Goal: Task Accomplishment & Management: Manage account settings

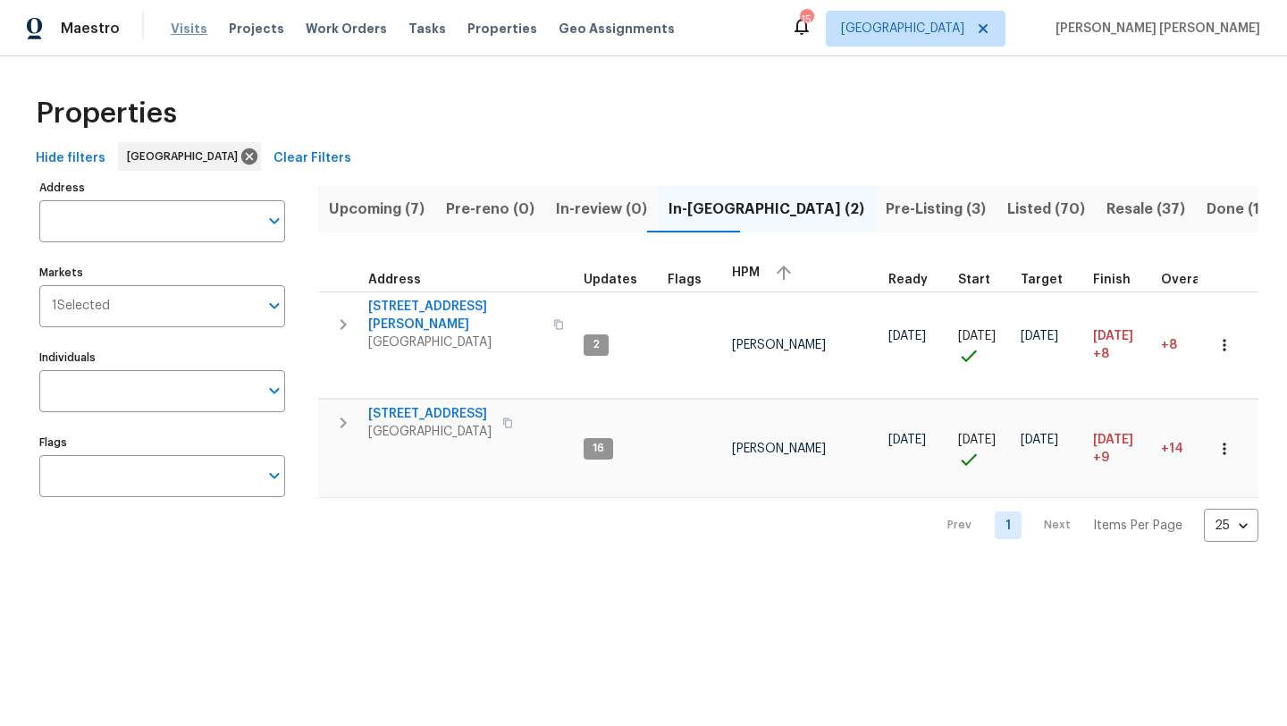
click at [177, 29] on span "Visits" at bounding box center [189, 29] width 37 height 18
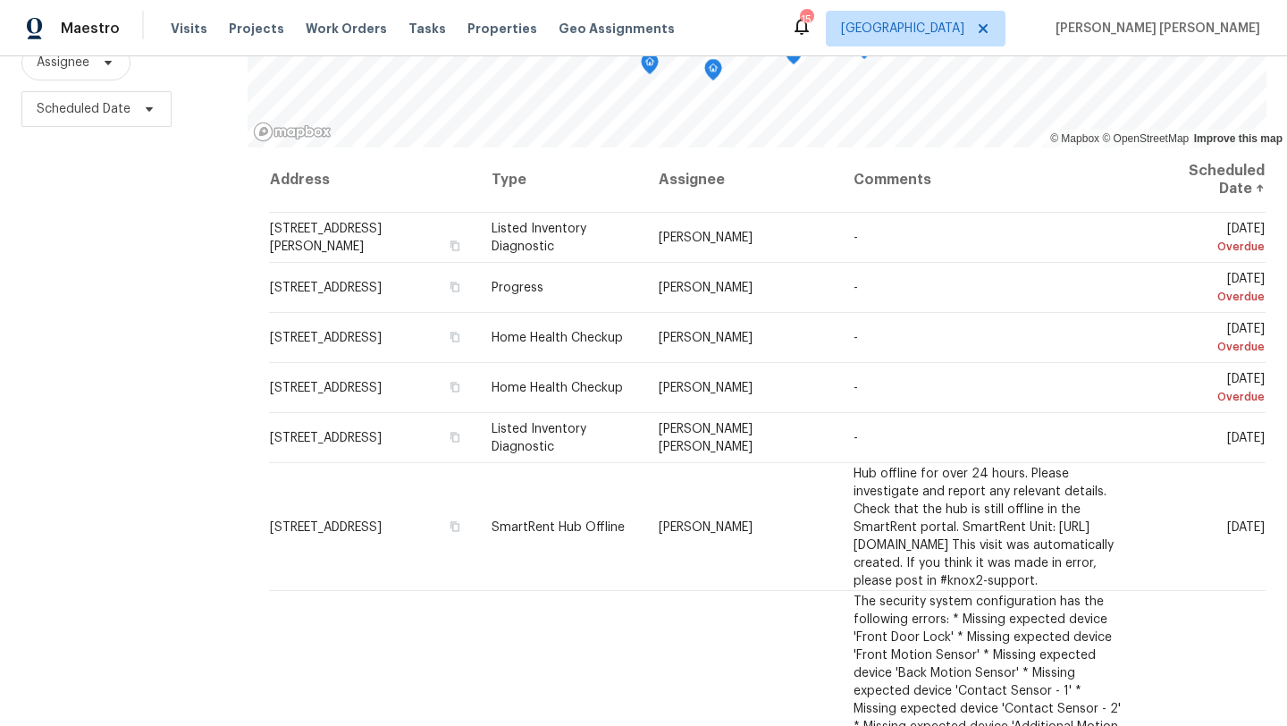
scroll to position [232, 0]
click at [146, 116] on span "Scheduled Date" at bounding box center [96, 107] width 150 height 36
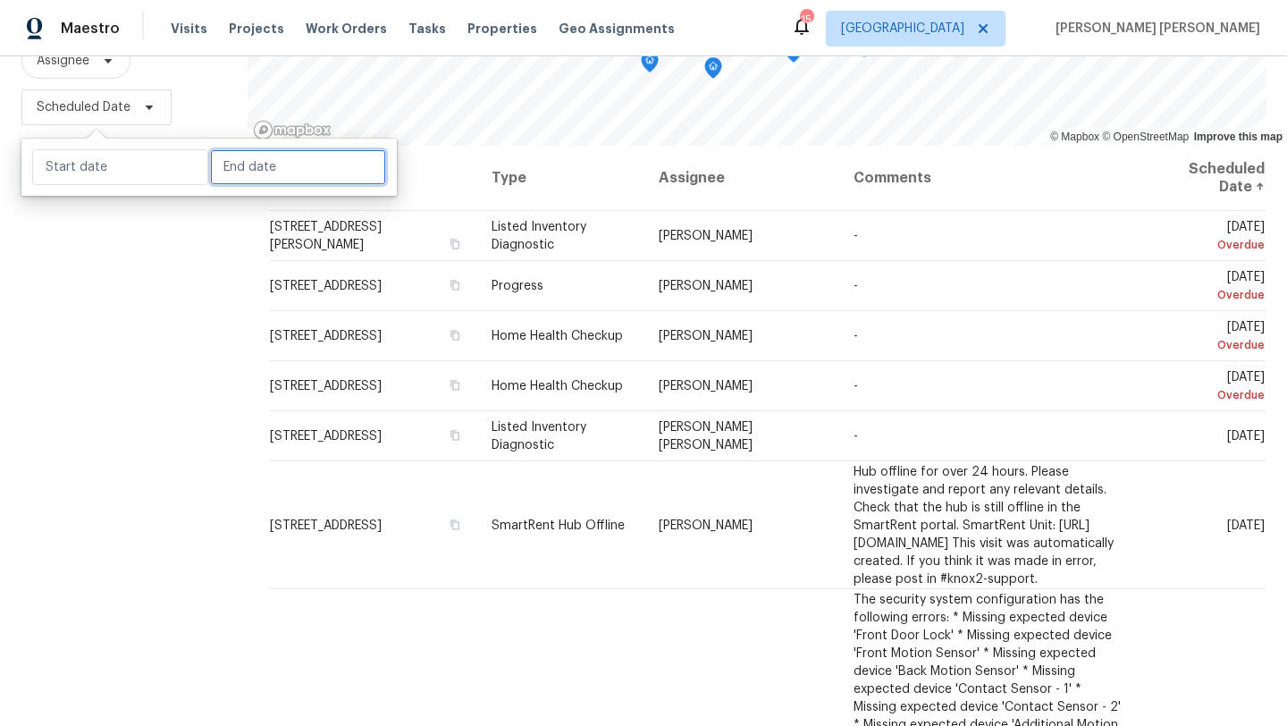
select select "8"
select select "2025"
select select "9"
select select "2025"
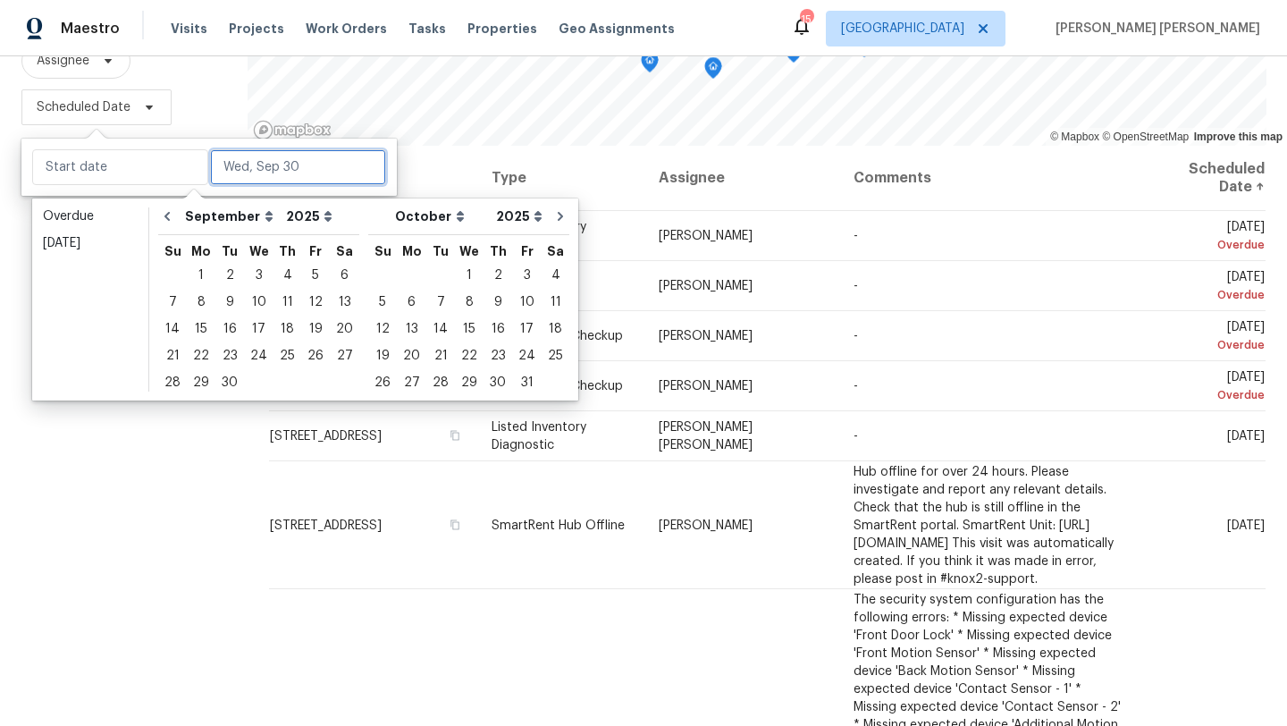
click at [236, 169] on input "text" at bounding box center [298, 167] width 176 height 36
type input "[DATE]"
click at [222, 381] on div "30" at bounding box center [229, 382] width 29 height 25
type input "Tue, Sep 30"
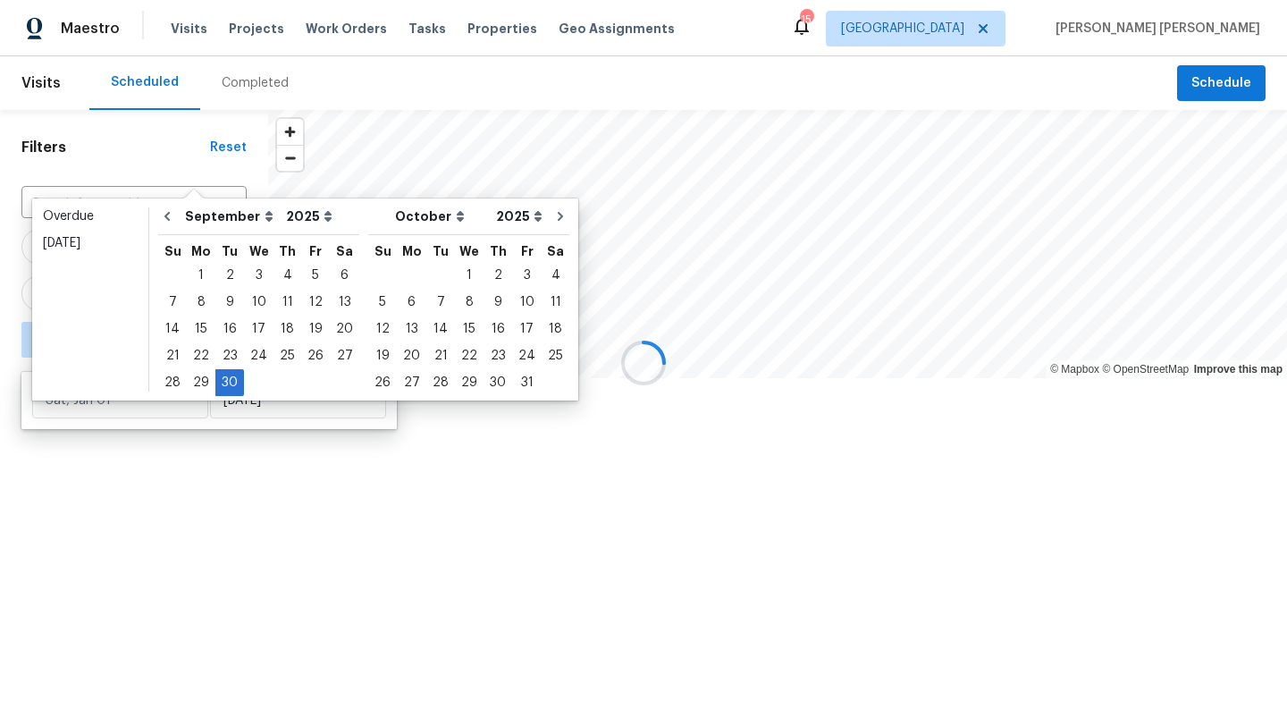
click at [145, 551] on div at bounding box center [643, 363] width 1287 height 726
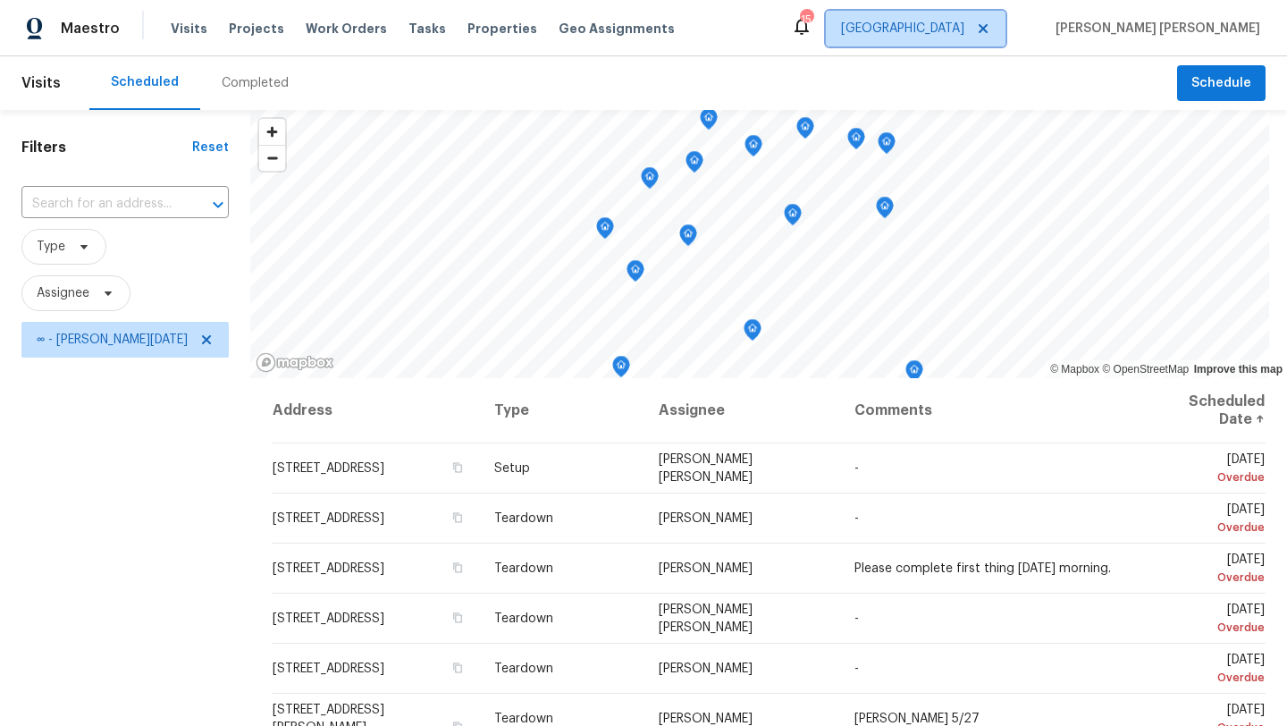
click at [964, 36] on span "[GEOGRAPHIC_DATA]" at bounding box center [902, 29] width 123 height 18
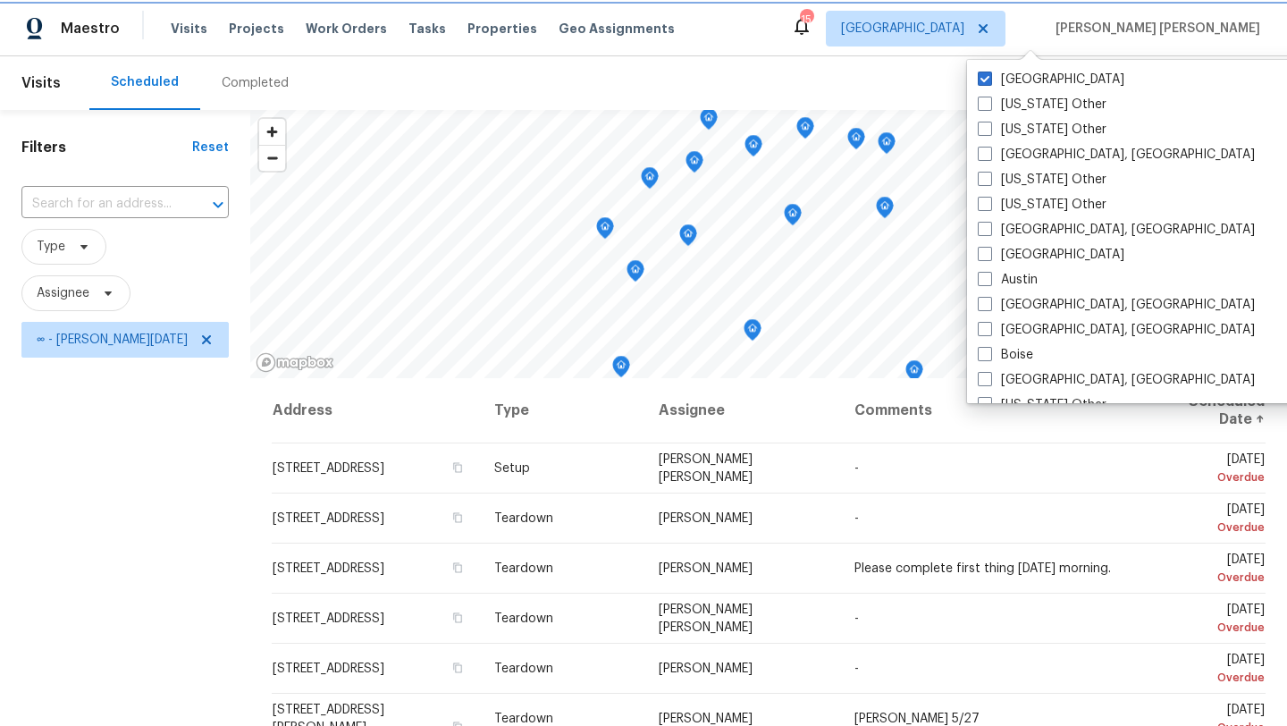
click at [964, 36] on span "[GEOGRAPHIC_DATA]" at bounding box center [902, 29] width 123 height 18
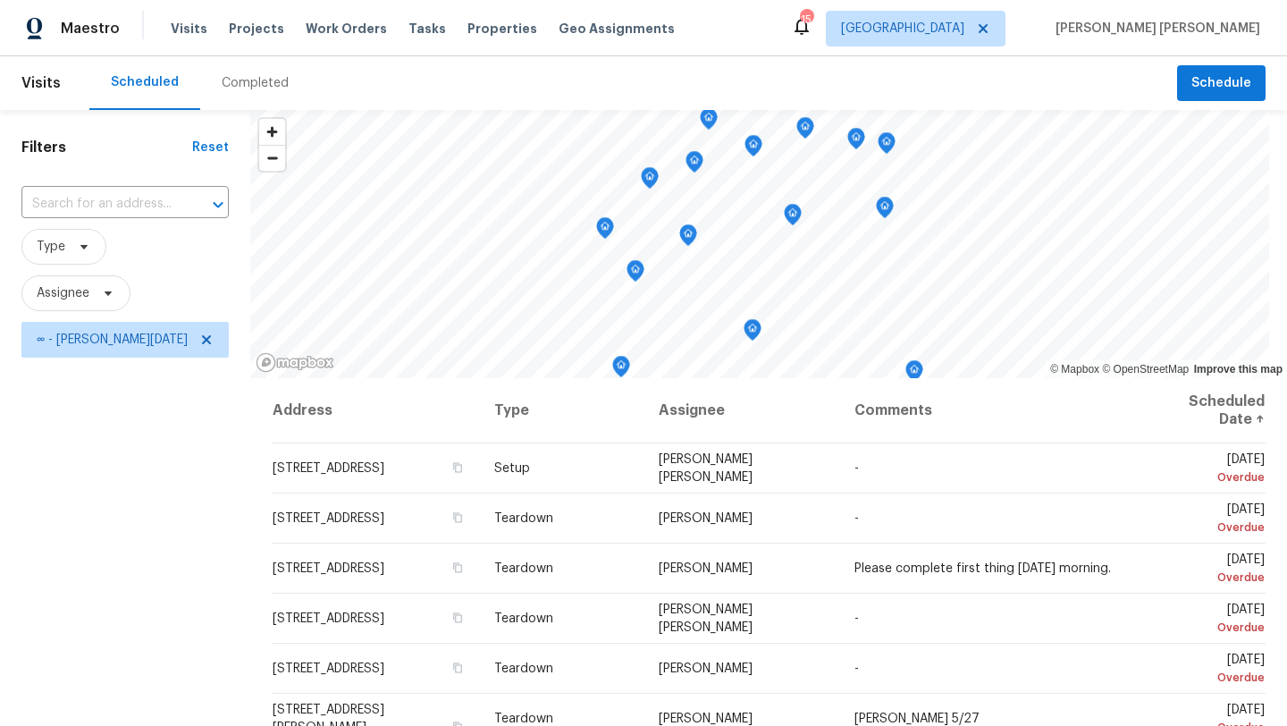
click at [162, 449] on div "Filters Reset ​ Type Assignee ∞ - Tue, Sep 30" at bounding box center [125, 534] width 250 height 849
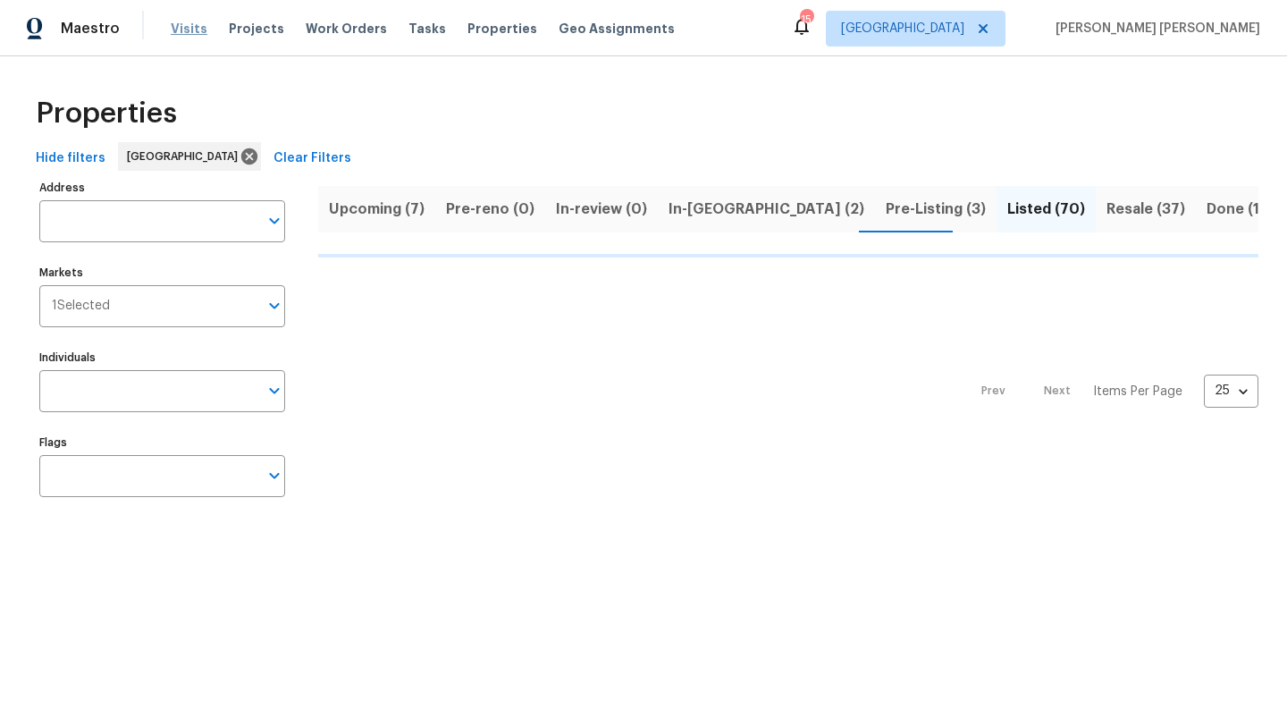
click at [179, 26] on span "Visits" at bounding box center [189, 29] width 37 height 18
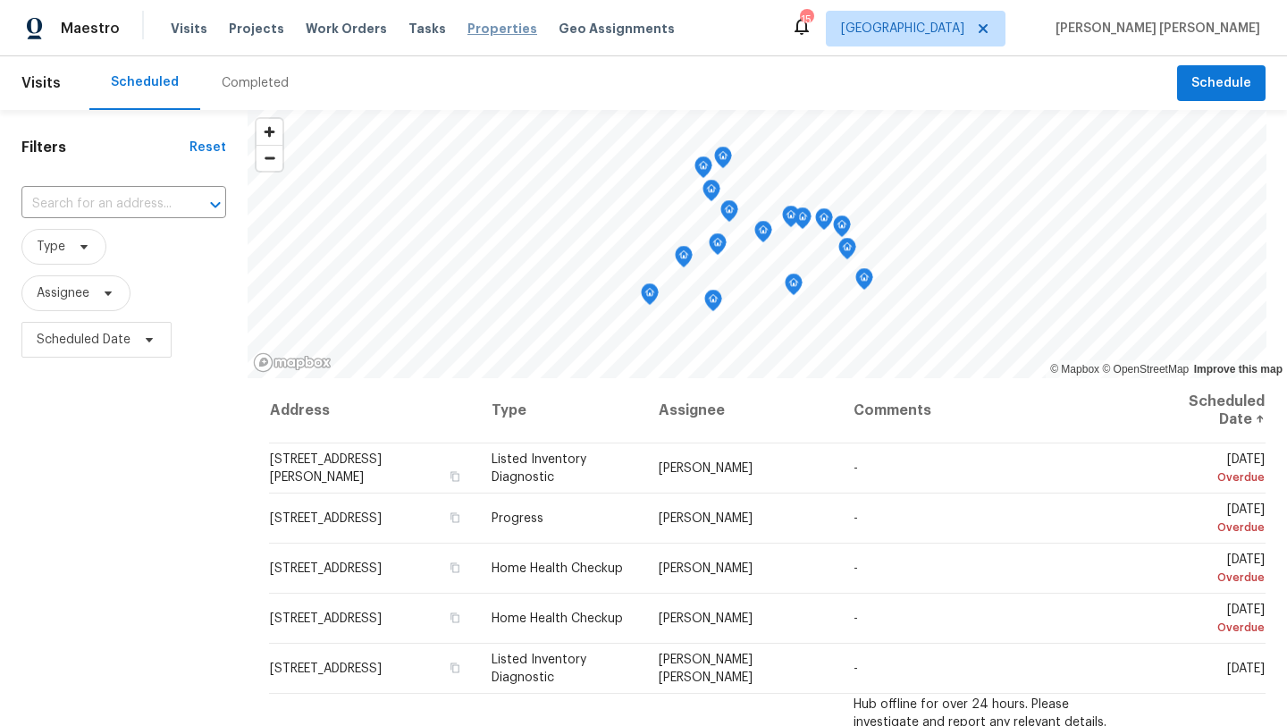
click at [478, 32] on span "Properties" at bounding box center [502, 29] width 70 height 18
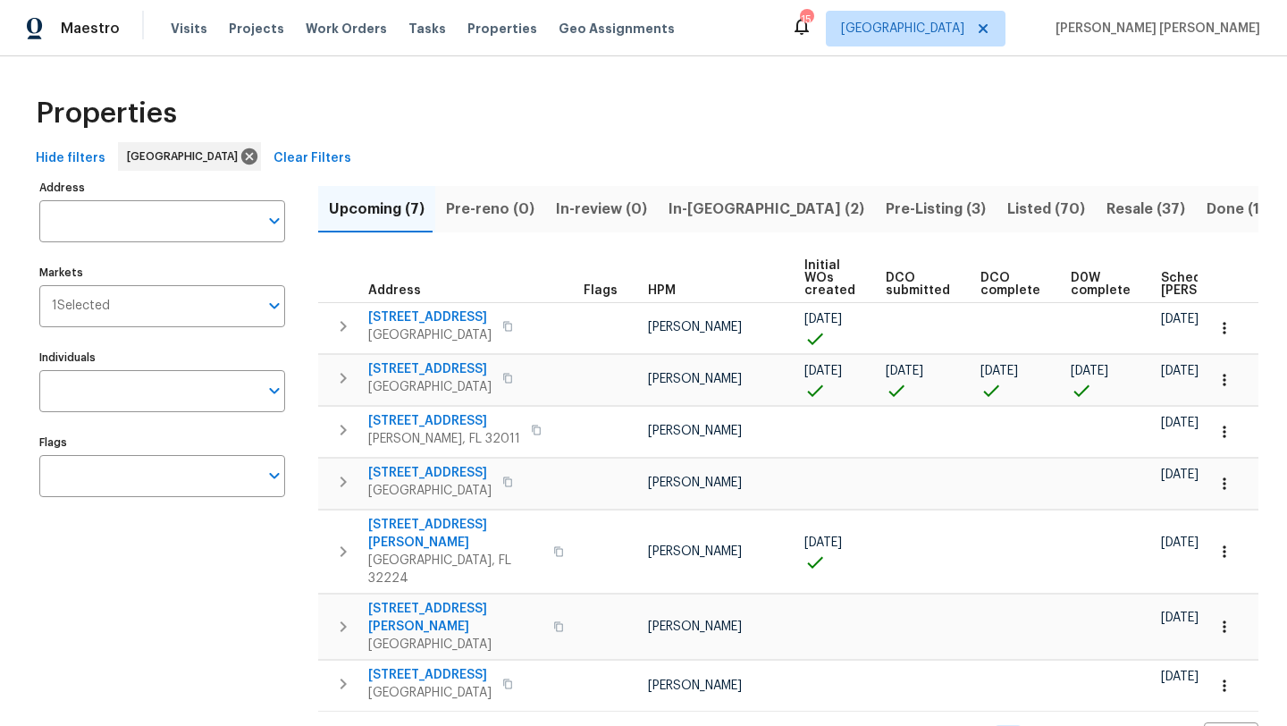
click at [1007, 214] on span "Listed (70)" at bounding box center [1046, 209] width 78 height 25
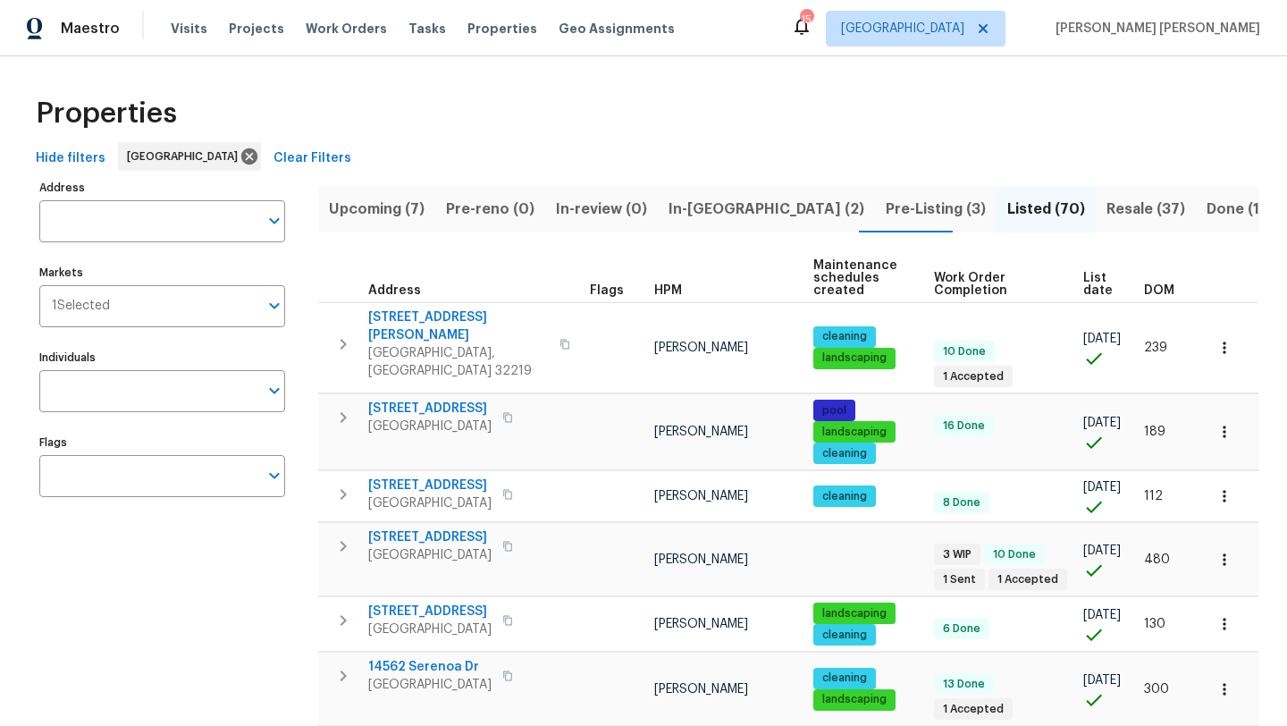
click at [668, 289] on span "HPM" at bounding box center [668, 290] width 28 height 13
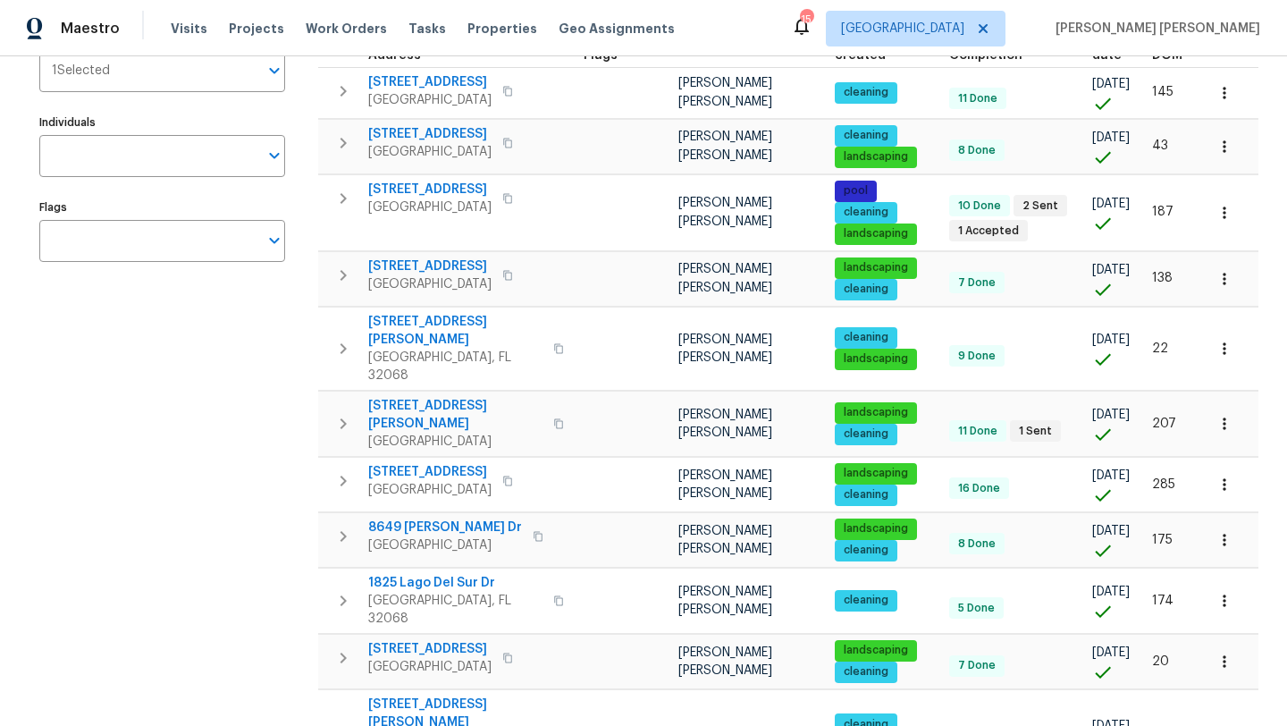
scroll to position [237, 0]
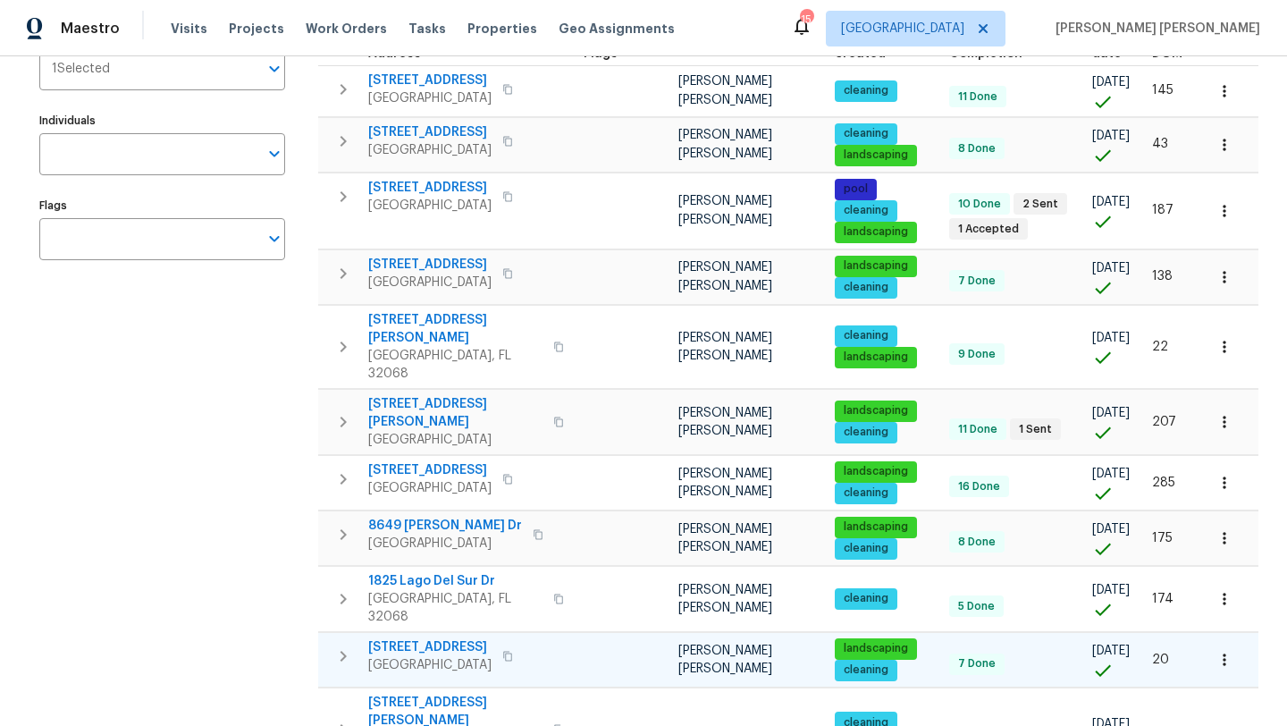
click at [413, 638] on span "1105 Buccaneer Blvd" at bounding box center [429, 647] width 123 height 18
click at [424, 402] on span "601 Morgan St" at bounding box center [455, 413] width 174 height 36
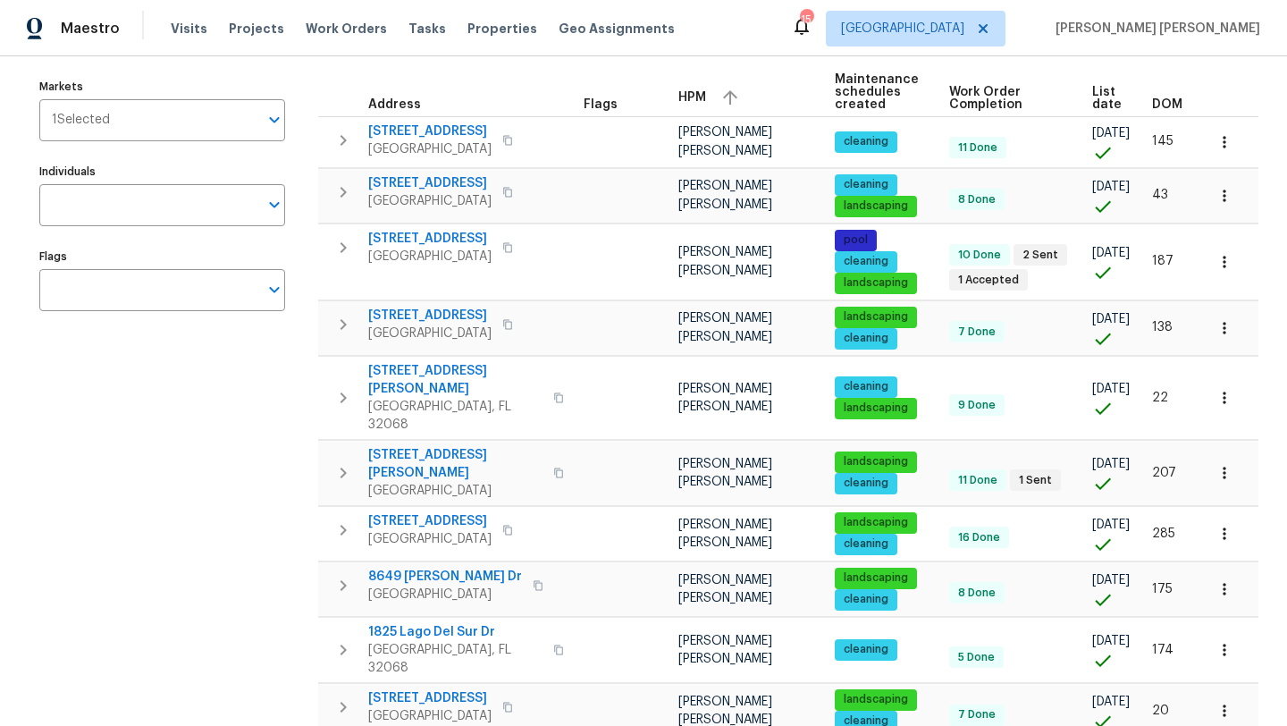
scroll to position [197, 0]
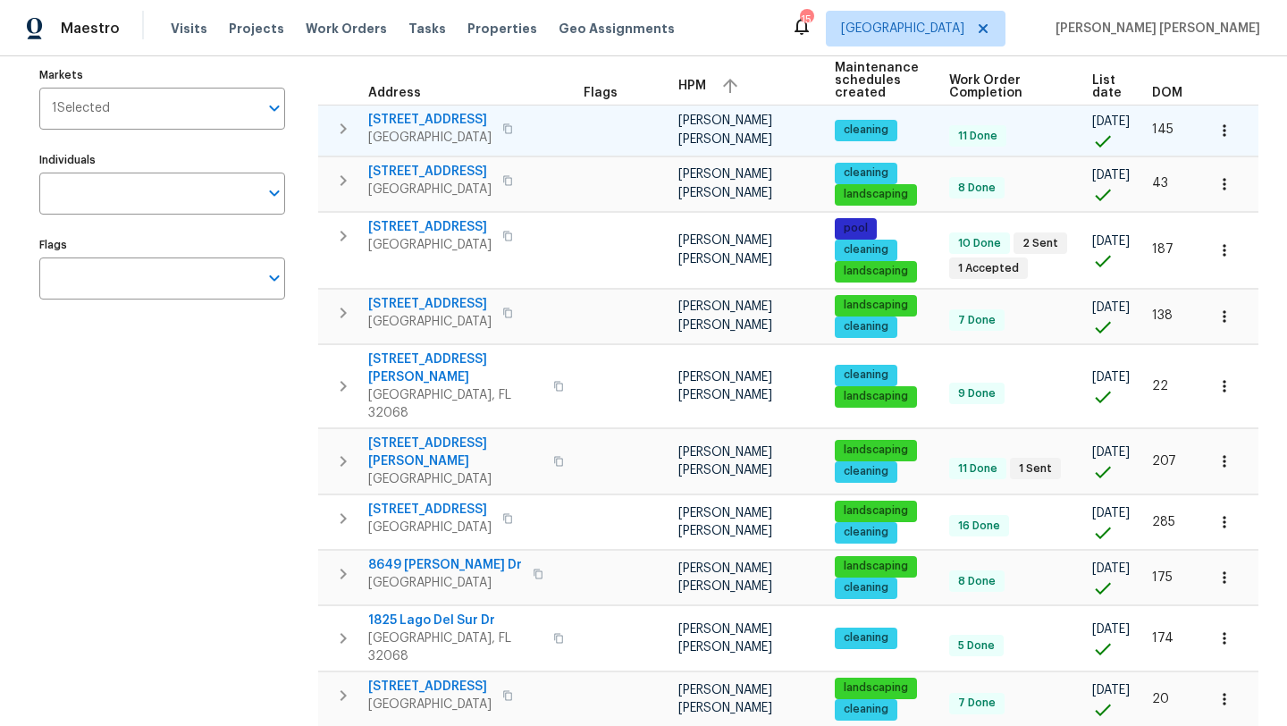
click at [439, 117] on span "625 Oakleaf Plantation Pkwy Unit 112" at bounding box center [429, 120] width 123 height 18
click at [1225, 138] on icon "button" at bounding box center [1224, 131] width 18 height 18
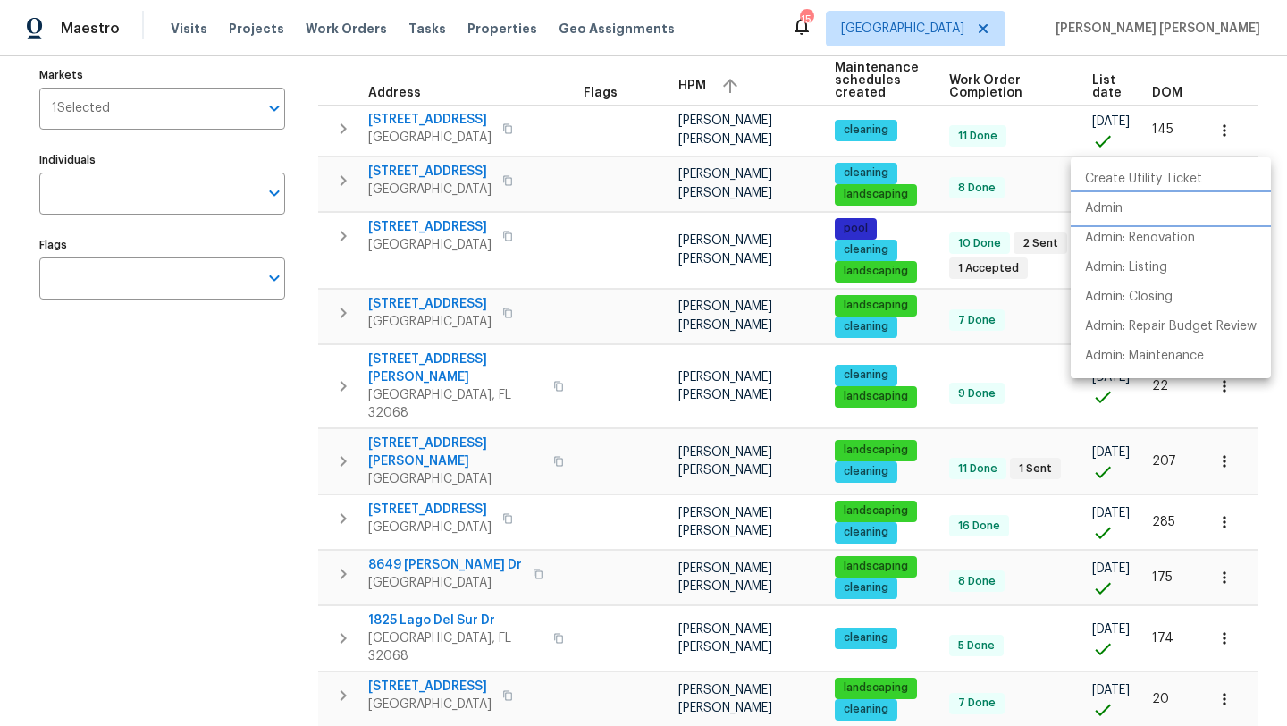
click at [1123, 214] on li "Admin" at bounding box center [1170, 208] width 200 height 29
click at [1225, 456] on div at bounding box center [643, 363] width 1287 height 726
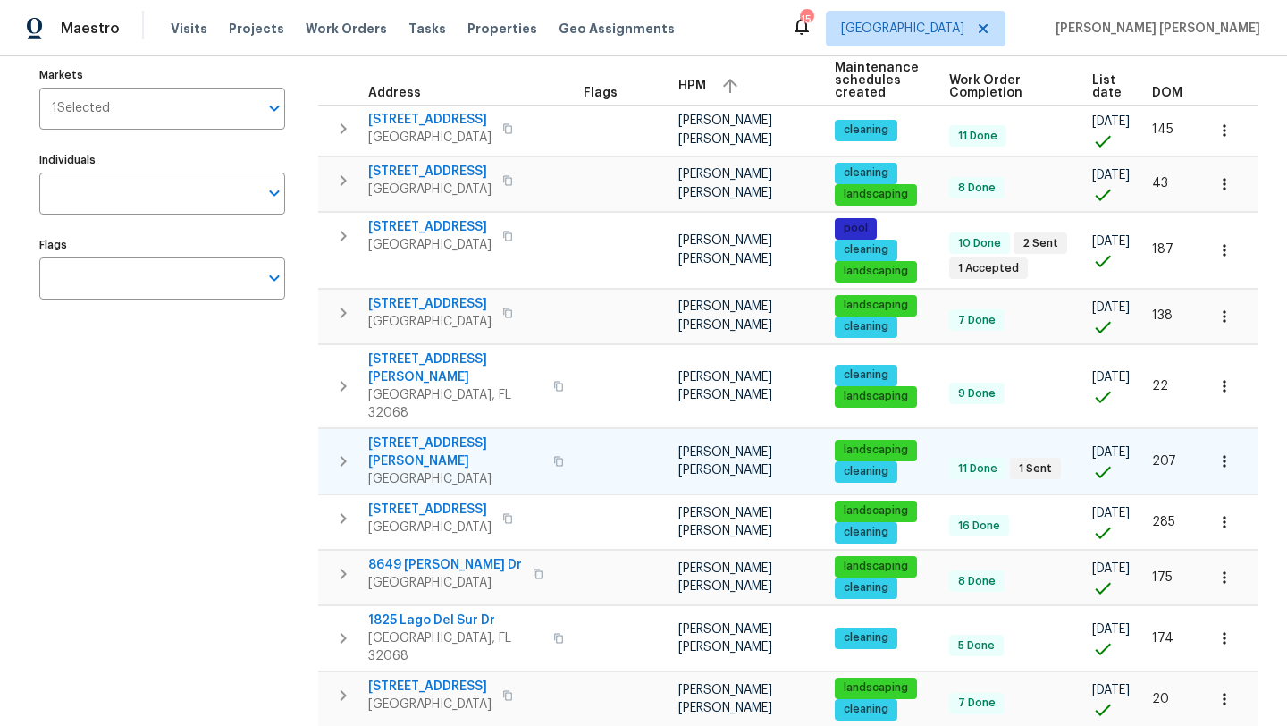
click at [1224, 455] on icon "button" at bounding box center [1223, 461] width 3 height 12
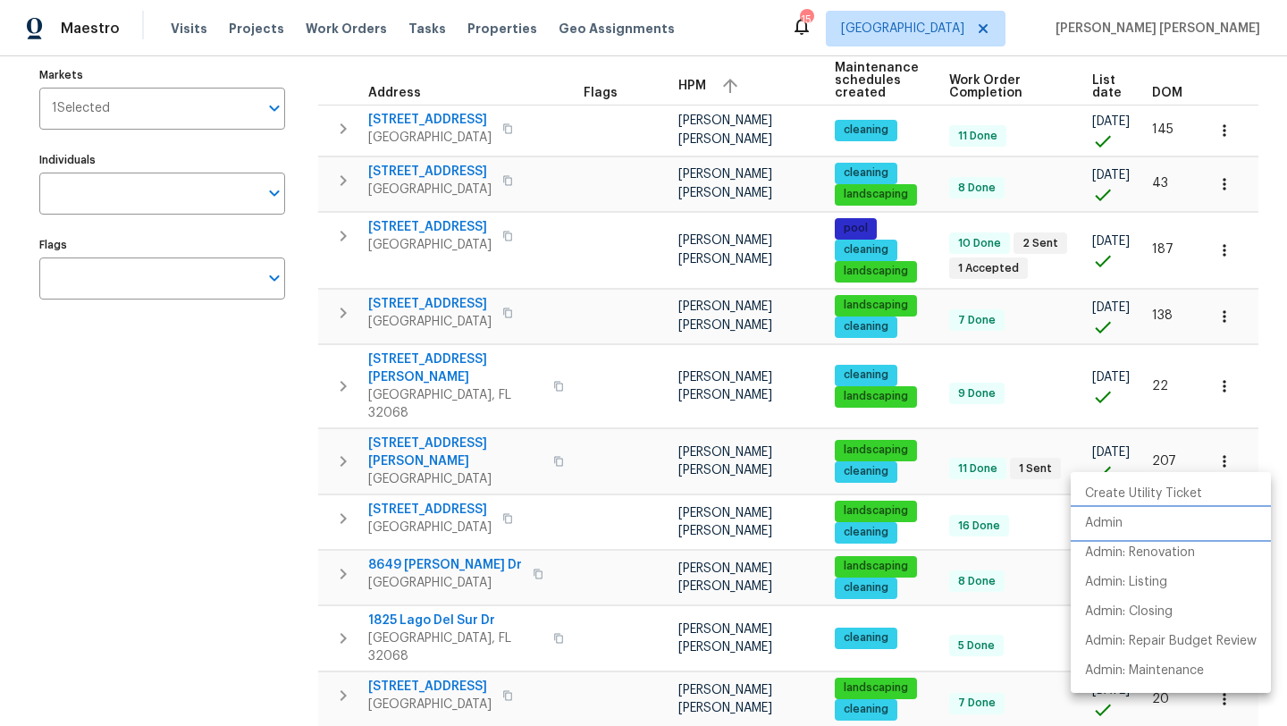
click at [1141, 528] on li "Admin" at bounding box center [1170, 522] width 200 height 29
click at [1223, 134] on div at bounding box center [643, 363] width 1287 height 726
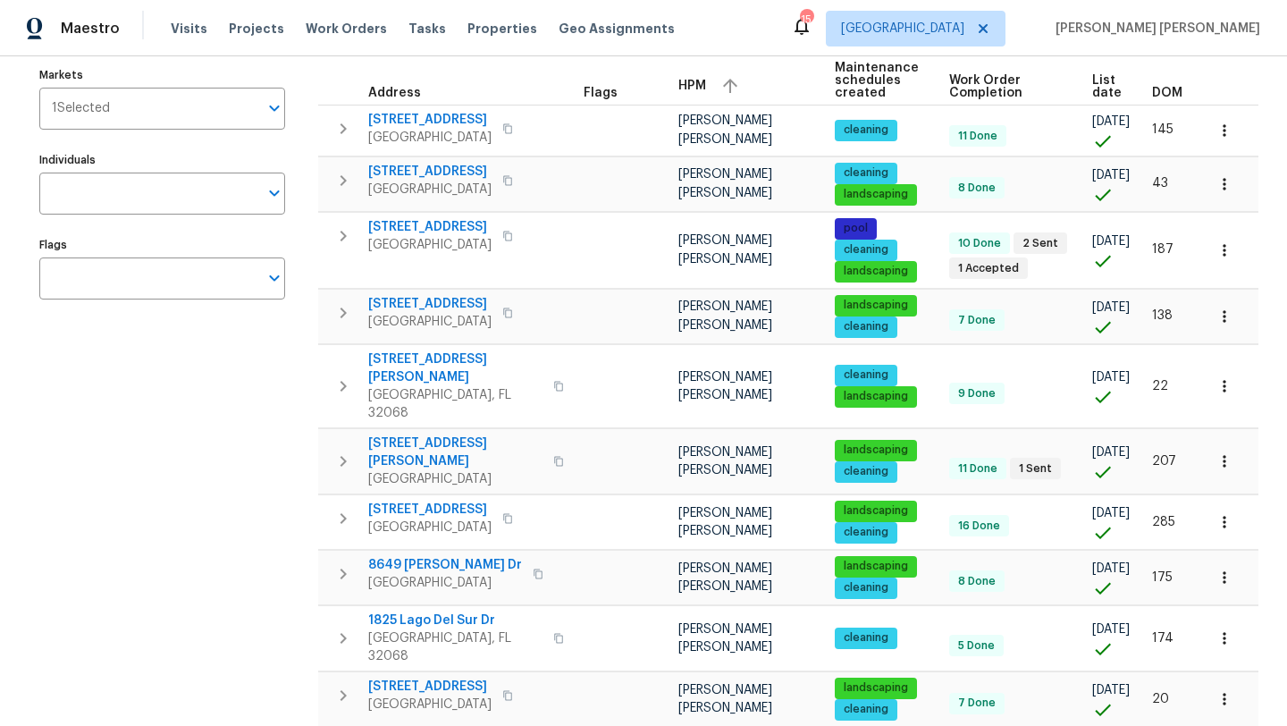
click at [1223, 134] on icon "button" at bounding box center [1224, 131] width 18 height 18
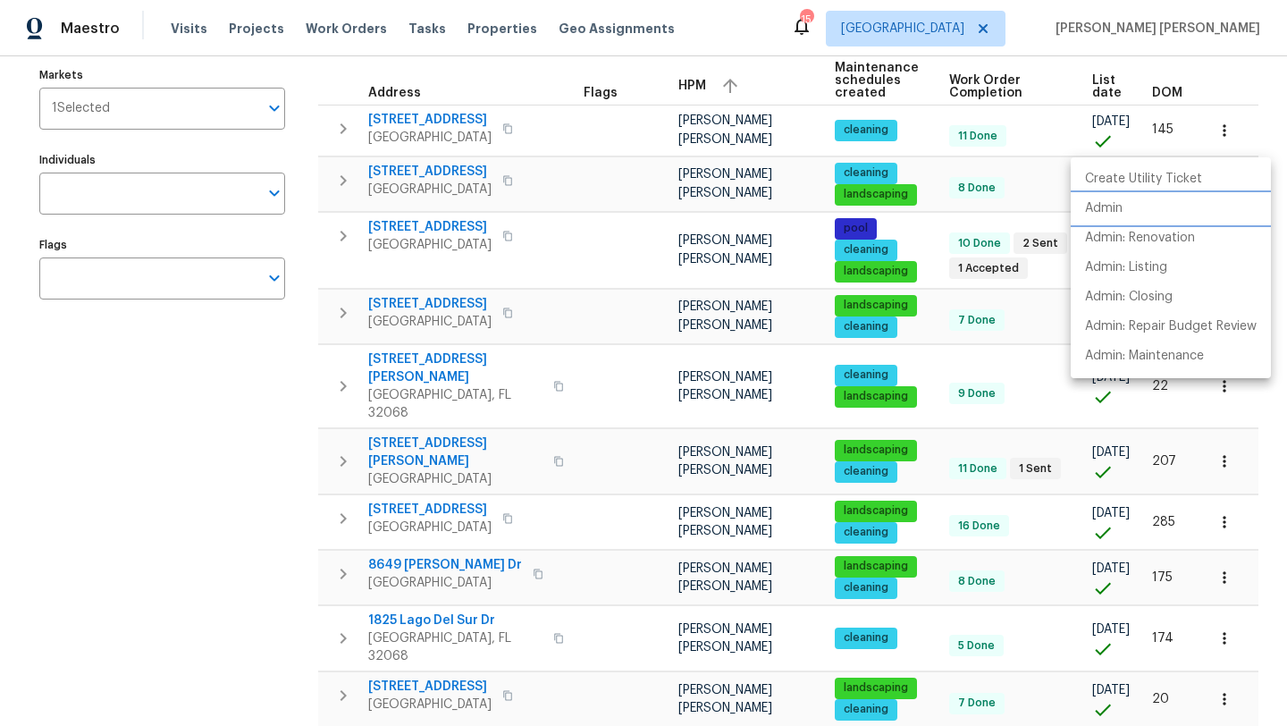
click at [1133, 208] on li "Admin" at bounding box center [1170, 208] width 200 height 29
click at [167, 622] on div at bounding box center [643, 363] width 1287 height 726
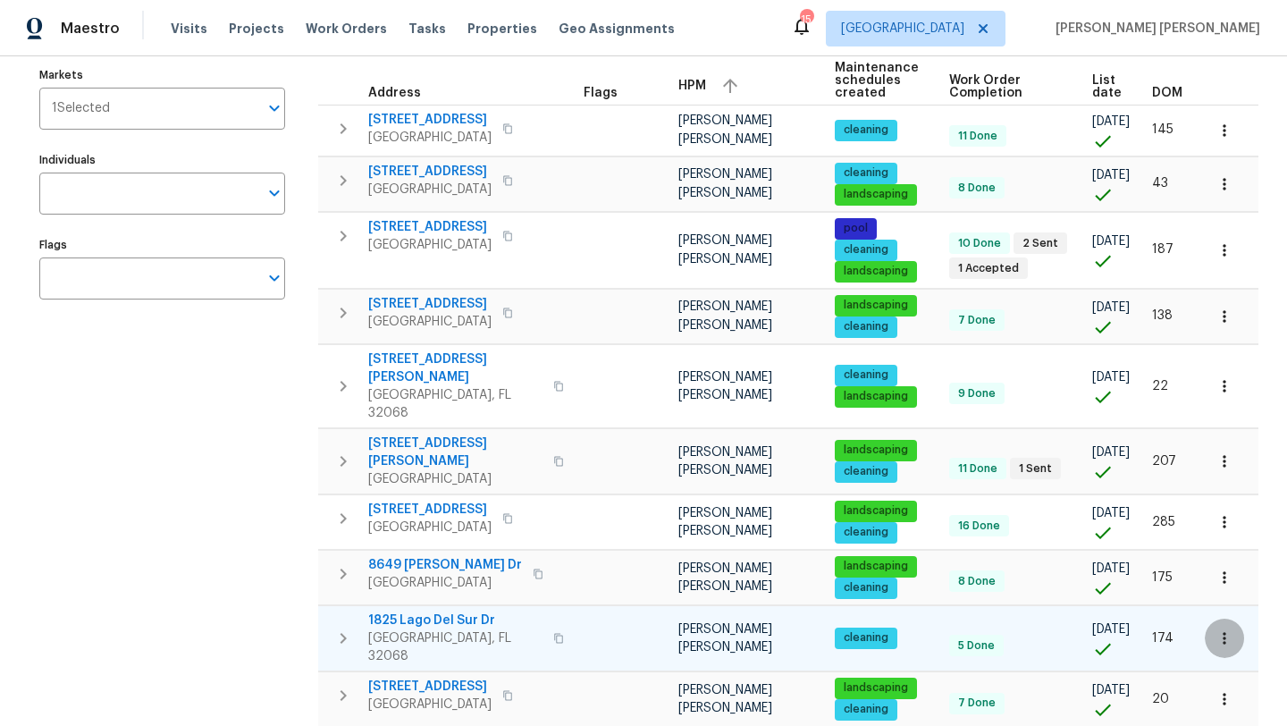
click at [1222, 629] on icon "button" at bounding box center [1224, 638] width 18 height 18
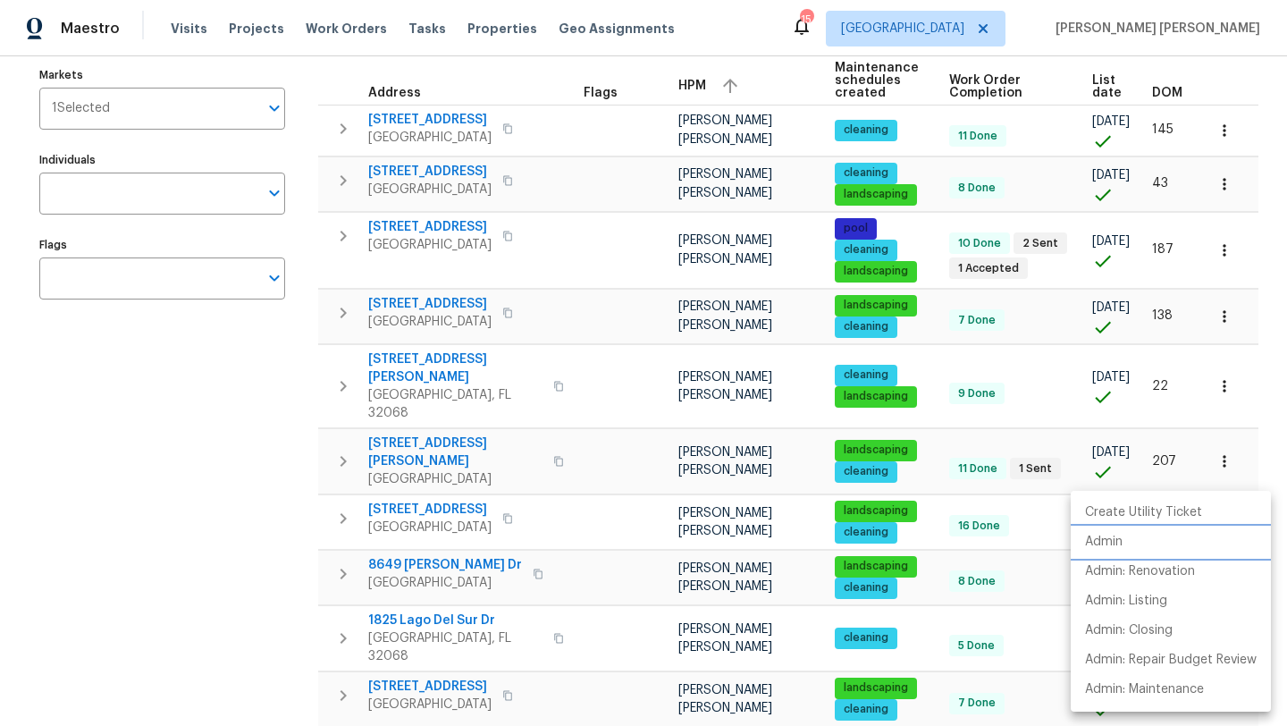
click at [1171, 541] on li "Admin" at bounding box center [1170, 541] width 200 height 29
click at [235, 488] on div at bounding box center [643, 363] width 1287 height 726
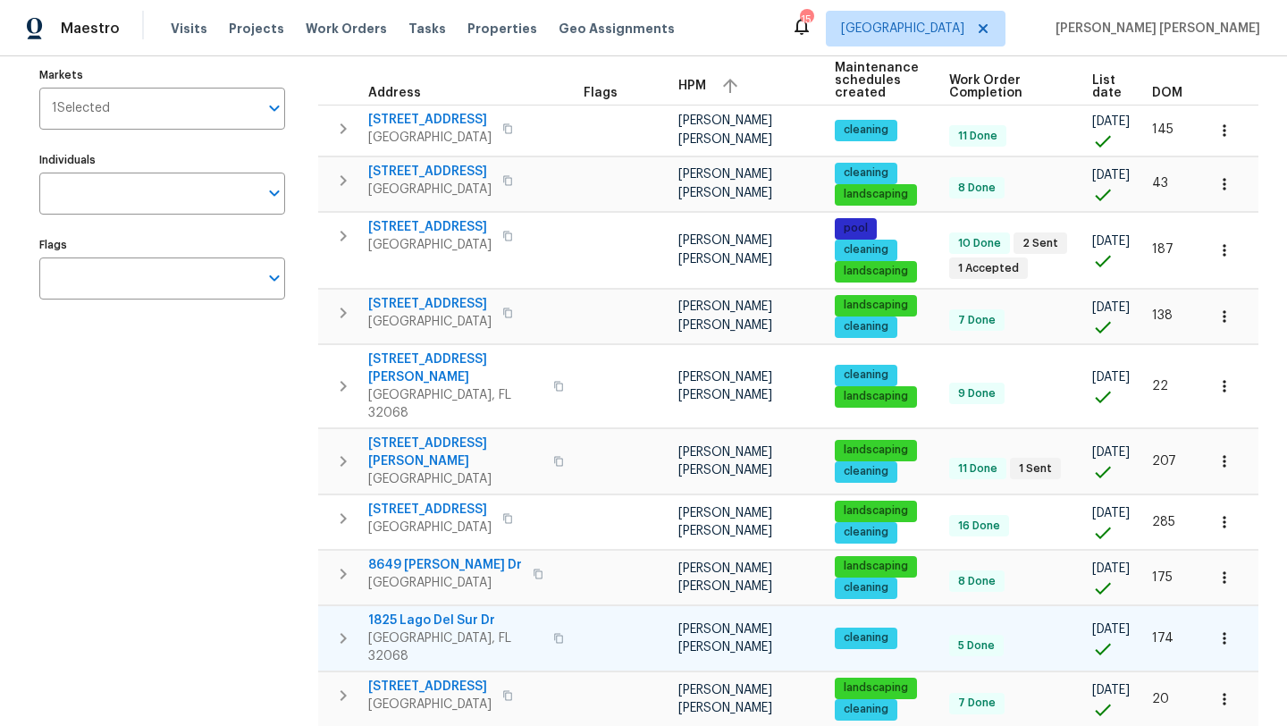
click at [385, 612] on span "1825 Lago Del Sur Dr" at bounding box center [455, 620] width 174 height 18
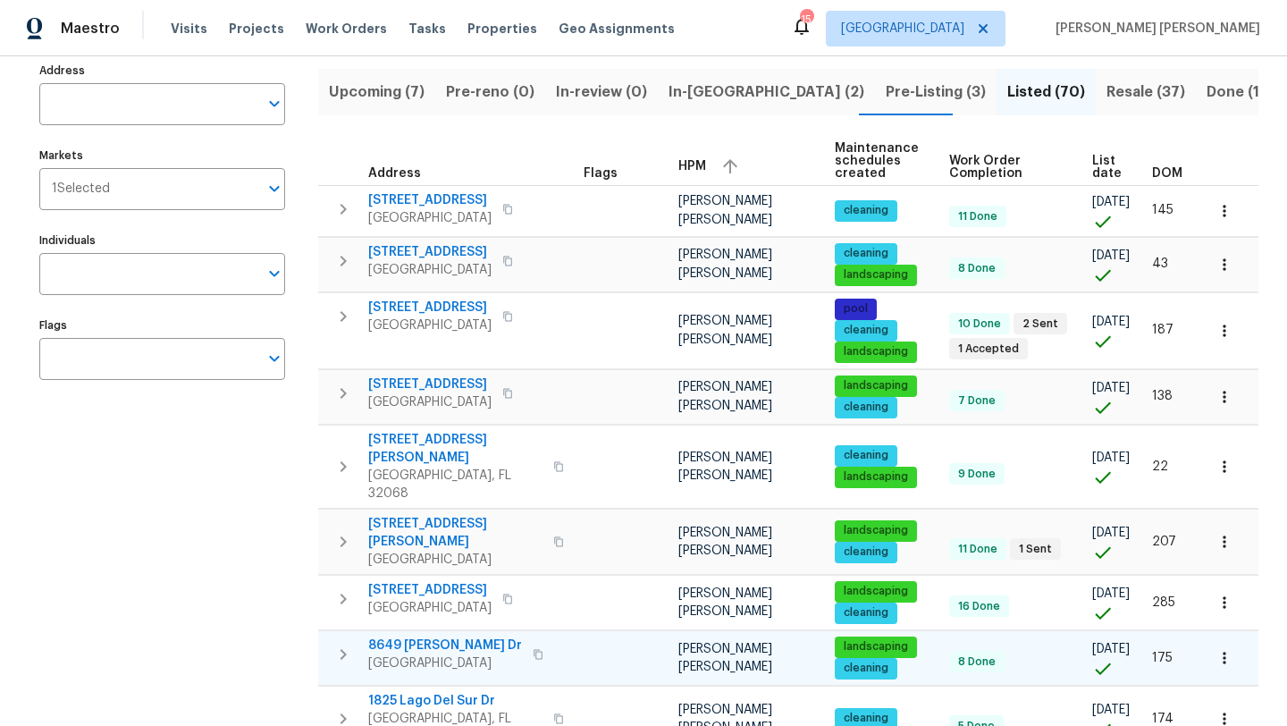
scroll to position [114, 0]
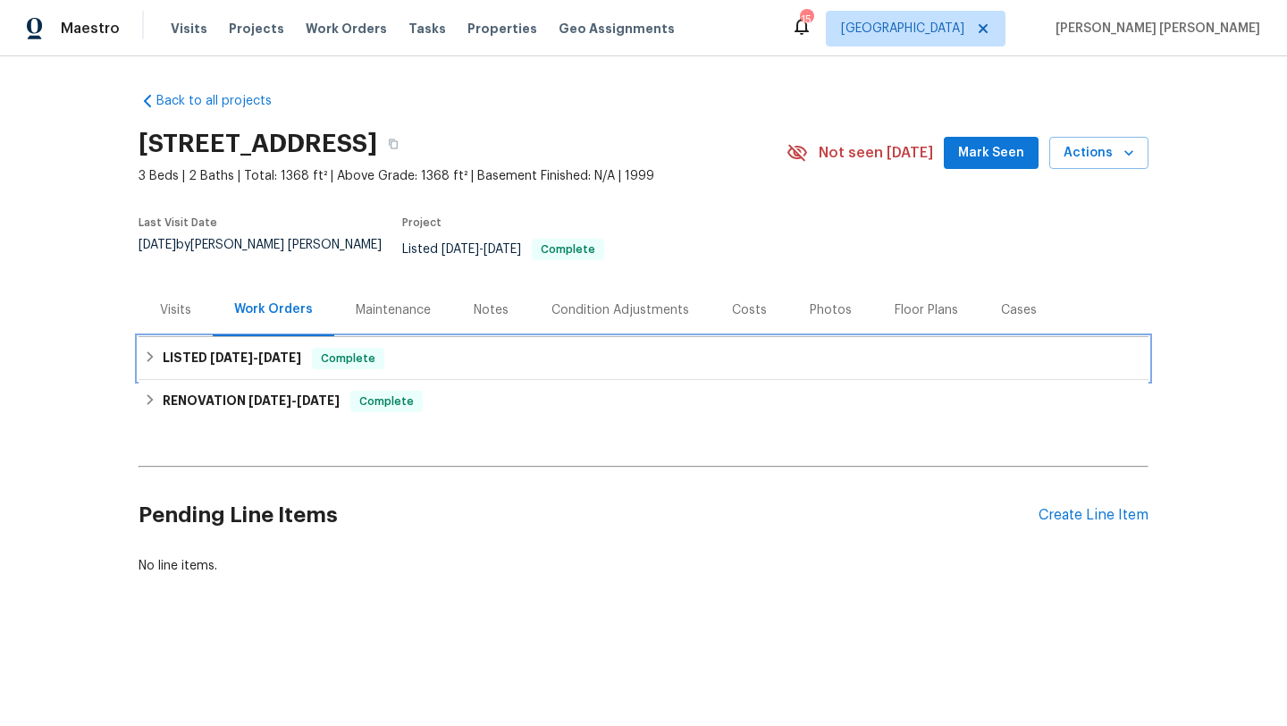
click at [210, 353] on h6 "LISTED [DATE] - [DATE]" at bounding box center [232, 358] width 139 height 21
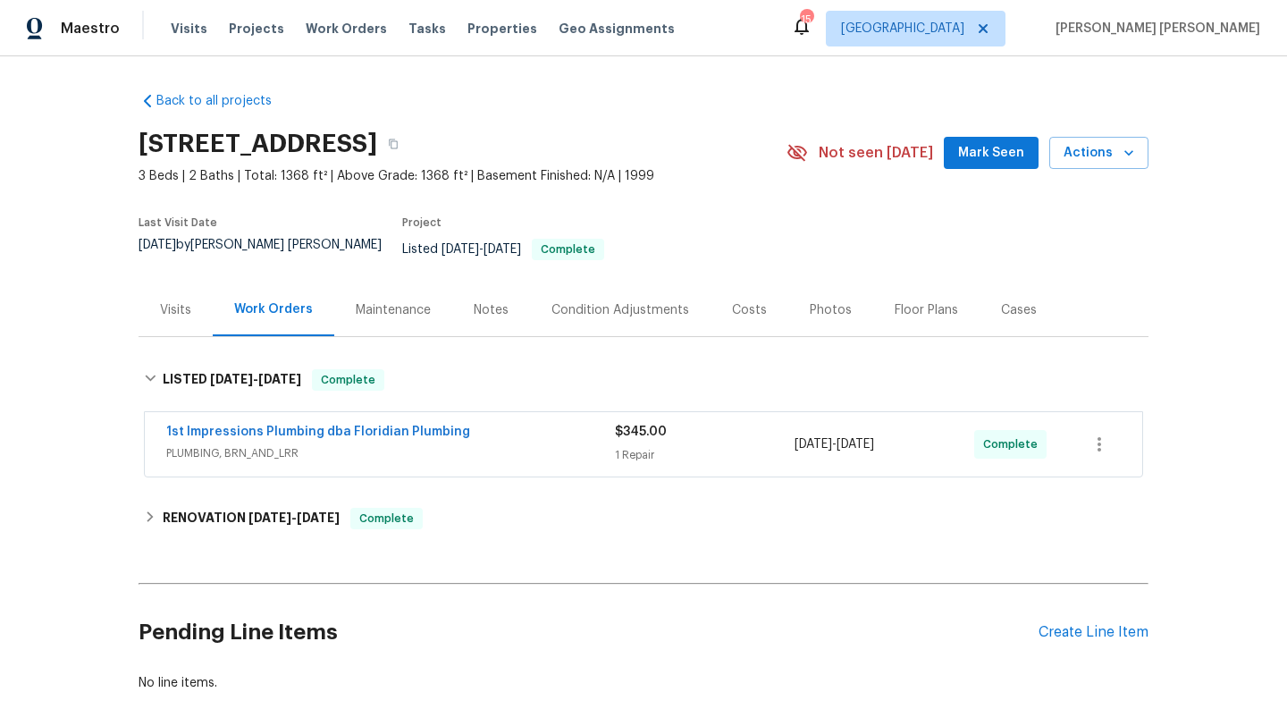
click at [174, 301] on div "Visits" at bounding box center [175, 310] width 31 height 18
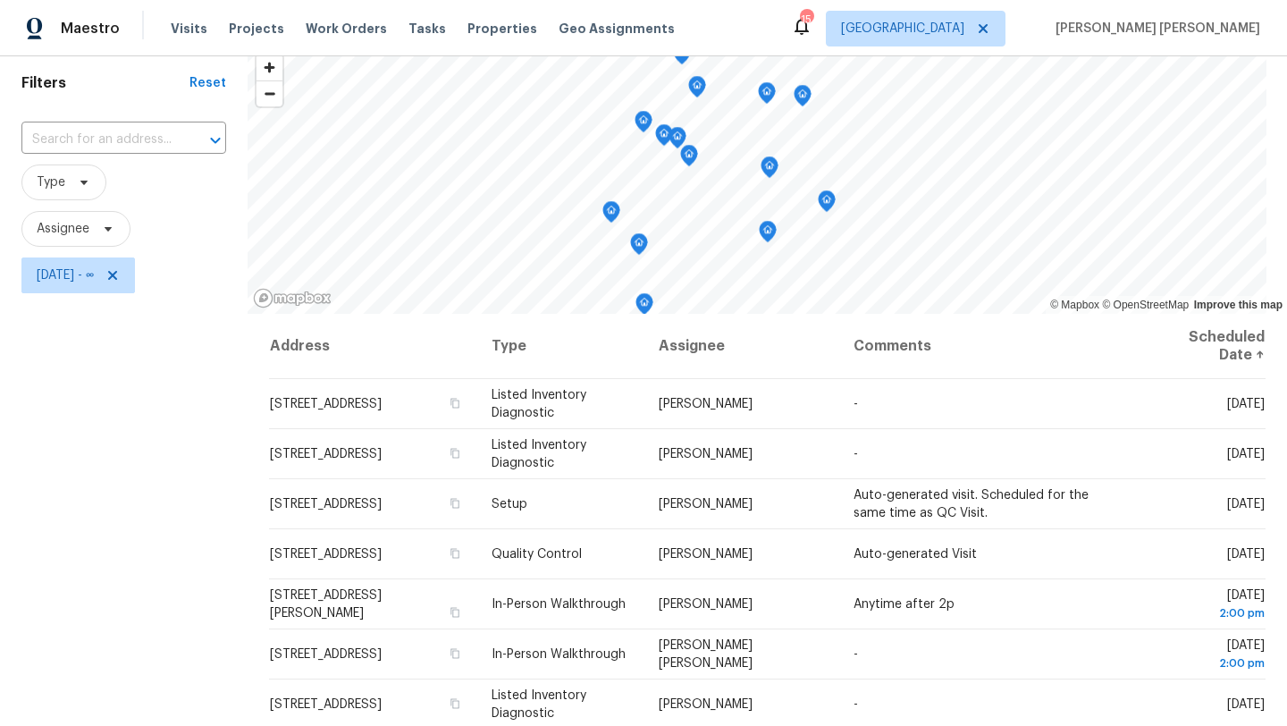
scroll to position [11, 0]
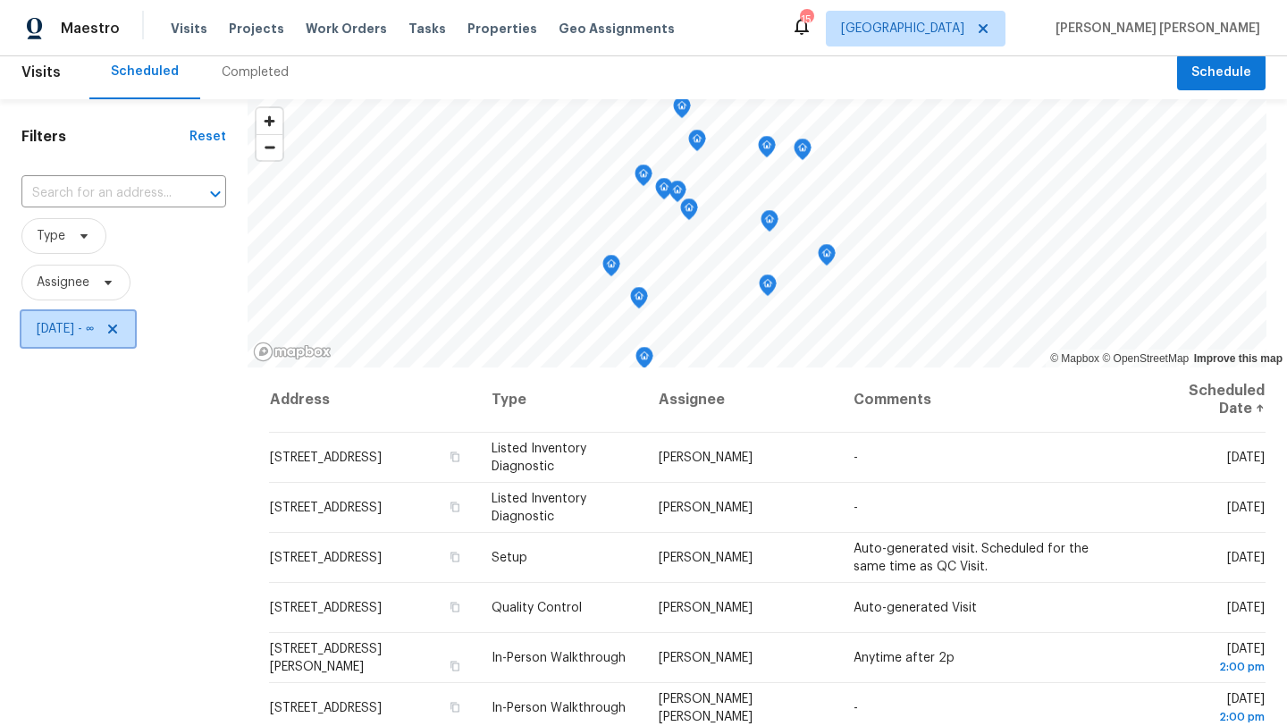
click at [64, 322] on span "Tue, Sep 30 - ∞" at bounding box center [65, 329] width 57 height 18
click at [223, 370] on div "Tue, Sep 30" at bounding box center [208, 389] width 375 height 57
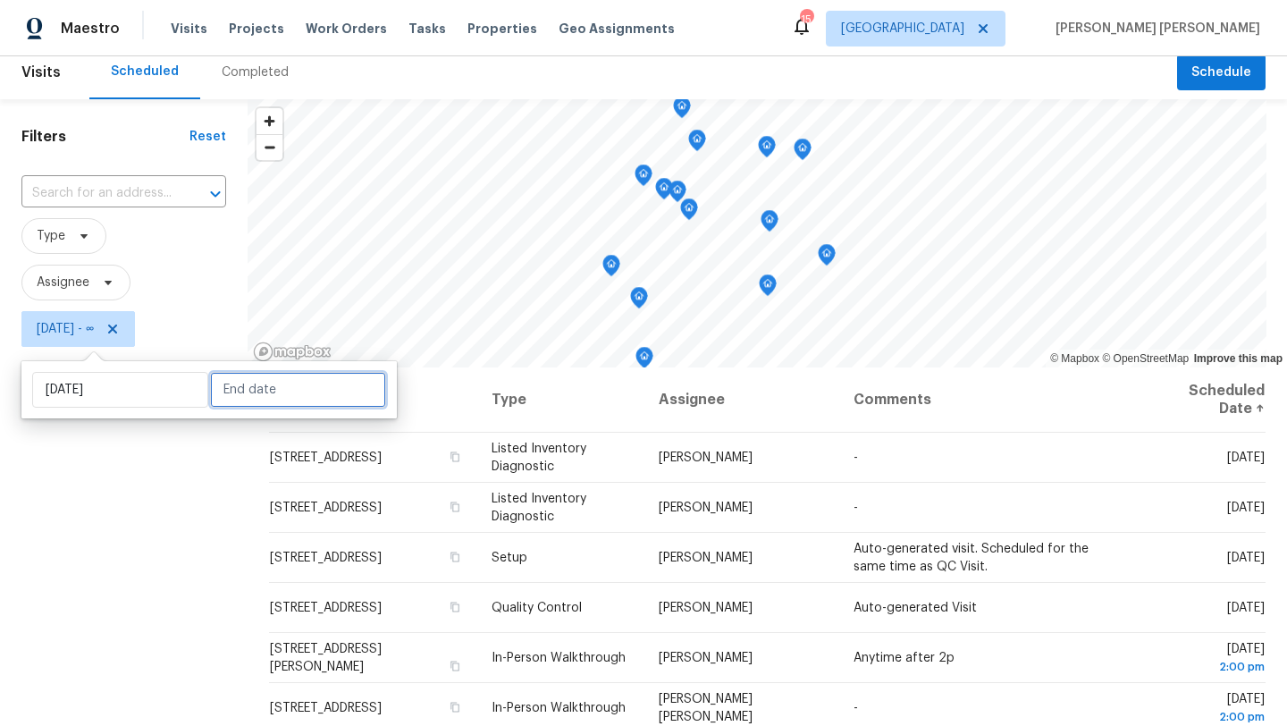
select select "8"
select select "2025"
select select "9"
select select "2025"
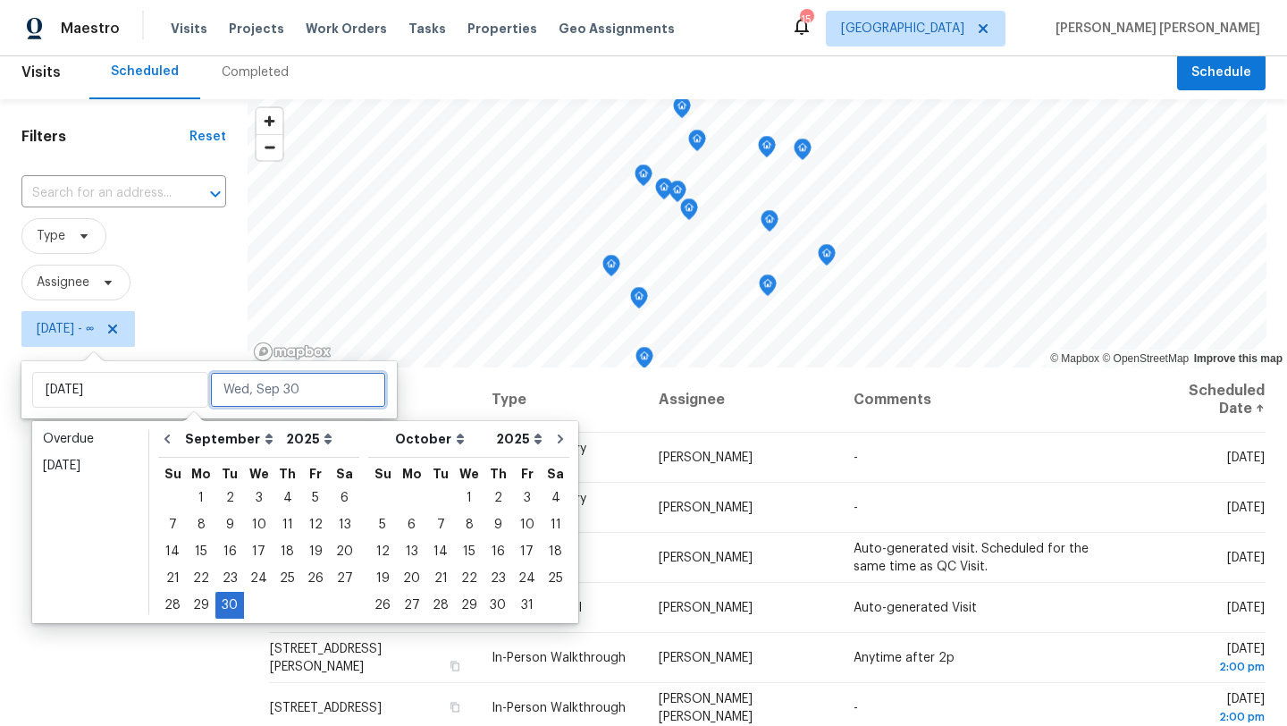
click at [227, 392] on input "text" at bounding box center [298, 390] width 176 height 36
type input "Wed, Sep 03"
type input "Tue, Sep 30"
click at [221, 604] on div "30" at bounding box center [229, 604] width 29 height 25
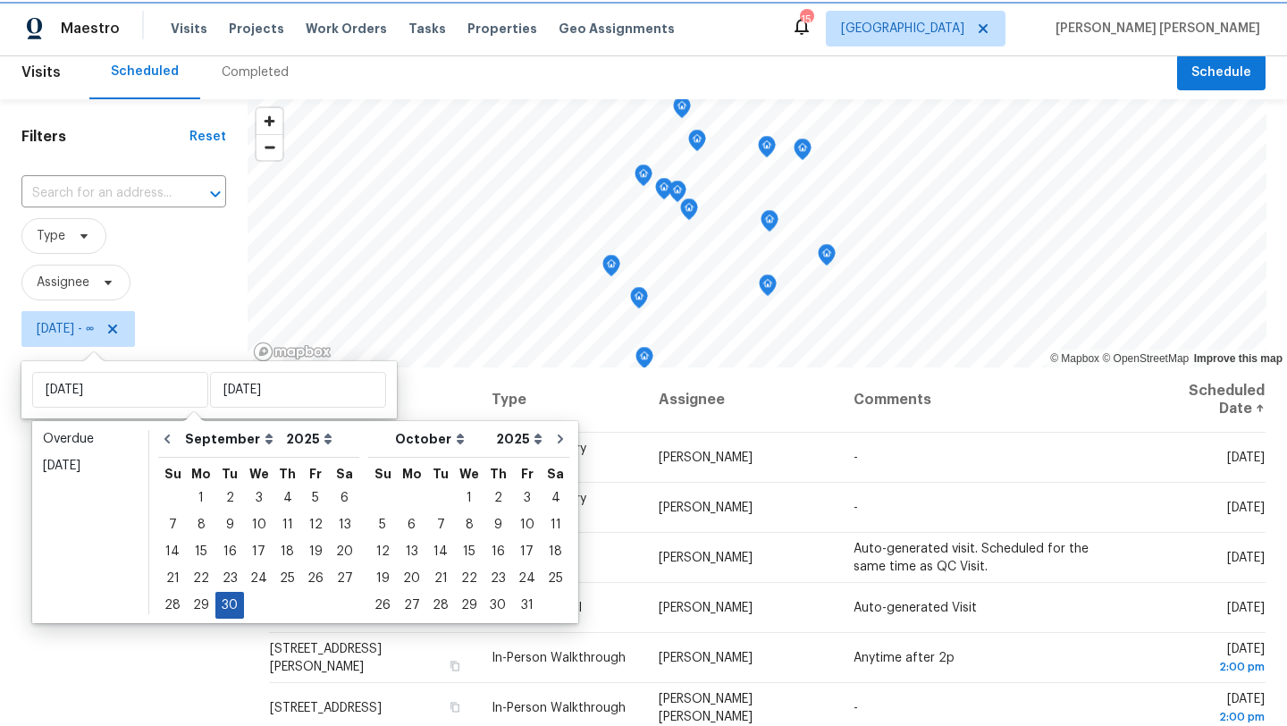
type input "Tue, Sep 30"
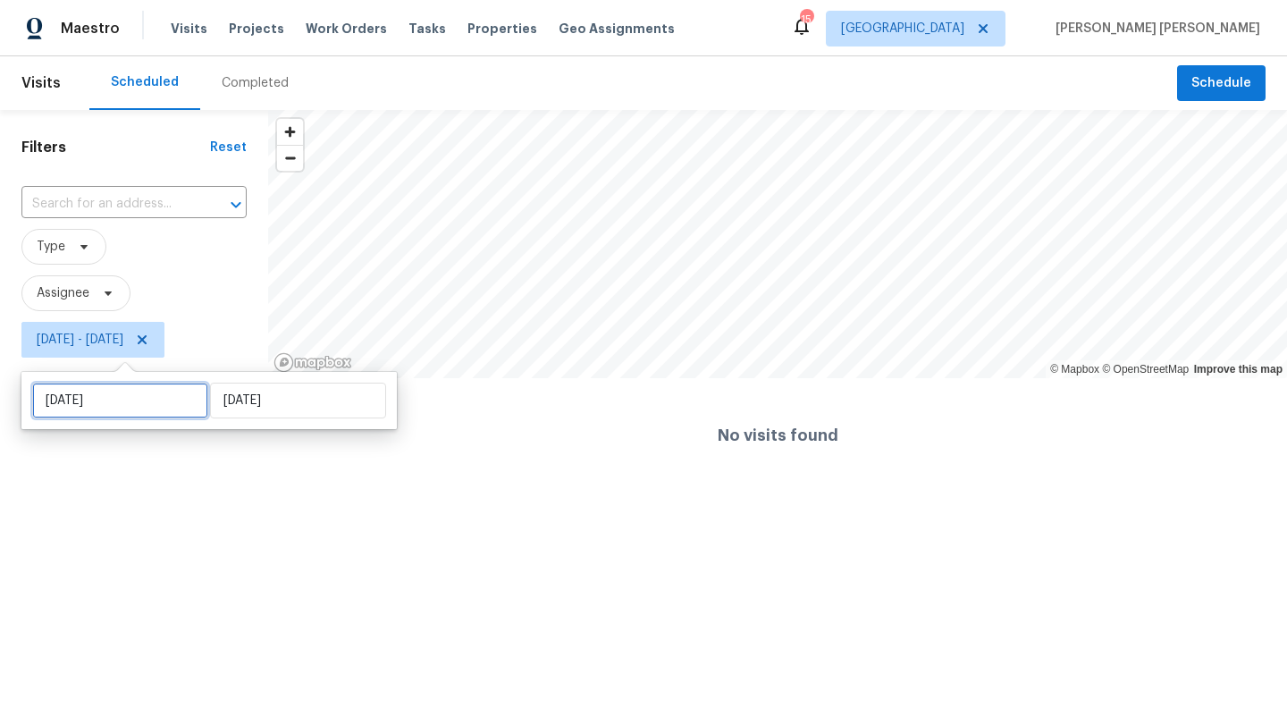
select select "8"
select select "2025"
select select "9"
select select "2025"
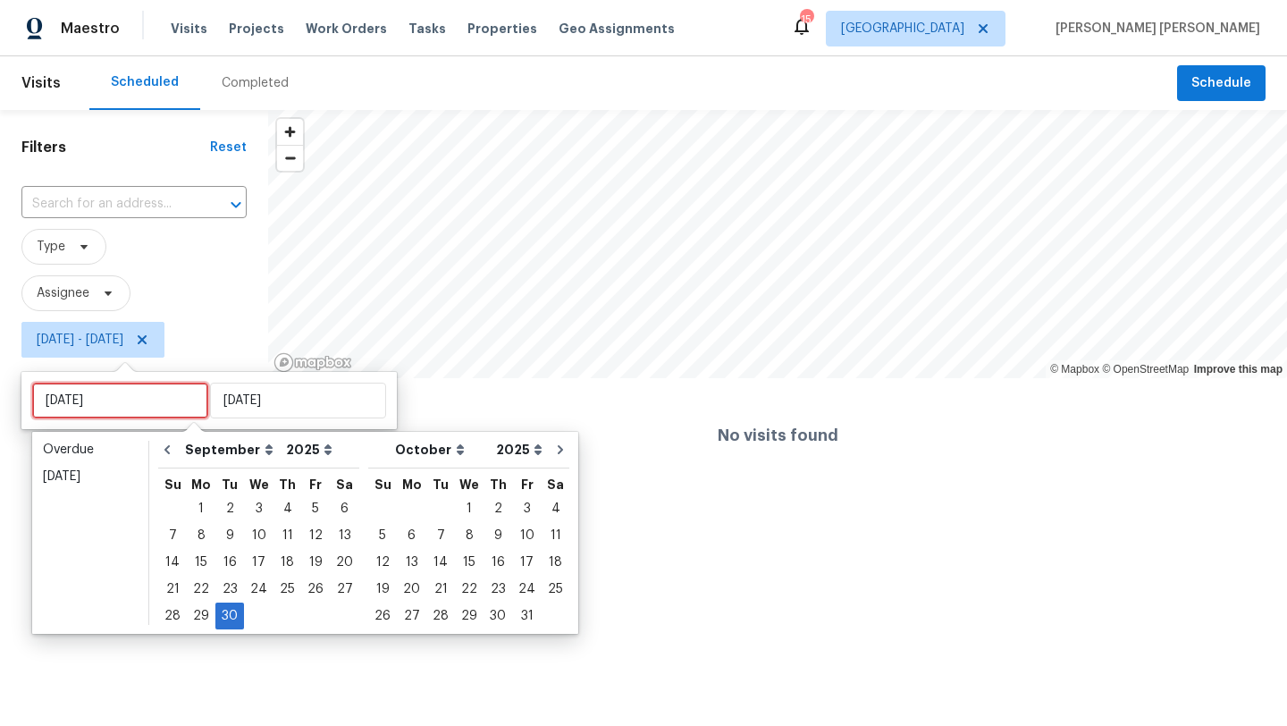
click at [109, 401] on input "Tue, Sep 30" at bounding box center [120, 400] width 176 height 36
click at [255, 592] on div "24" at bounding box center [258, 588] width 29 height 25
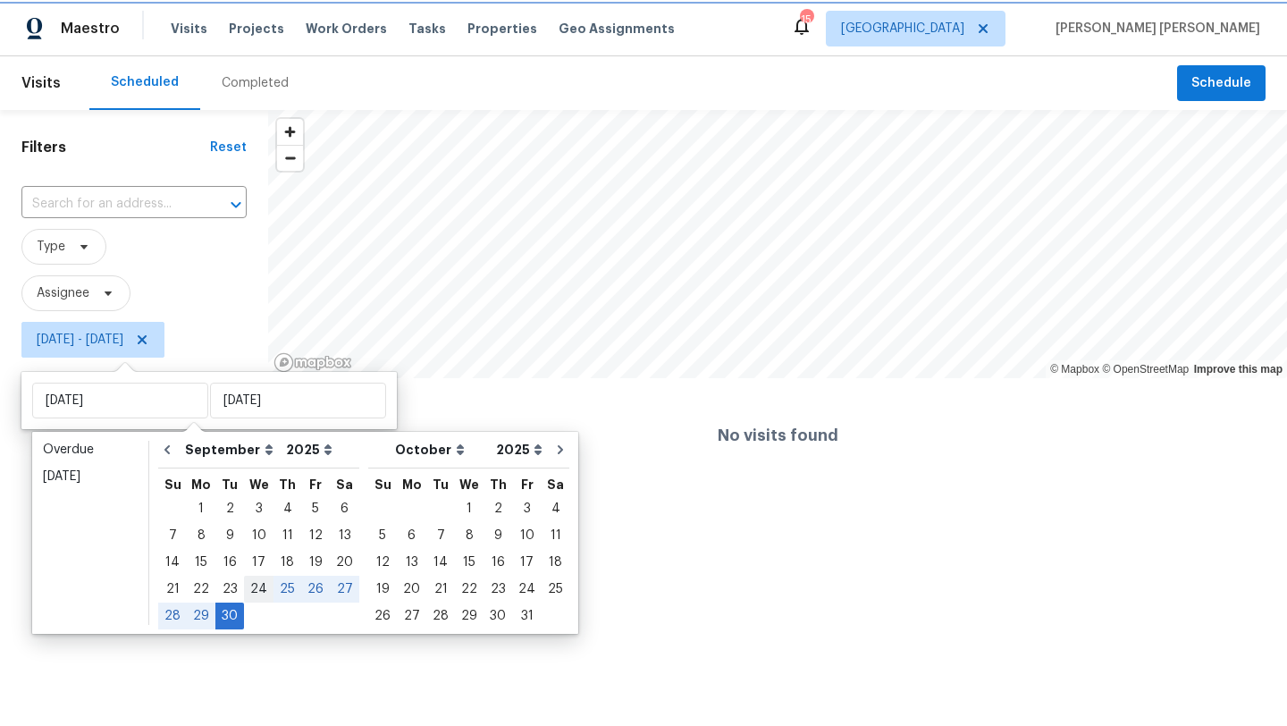
type input "Wed, Sep 24"
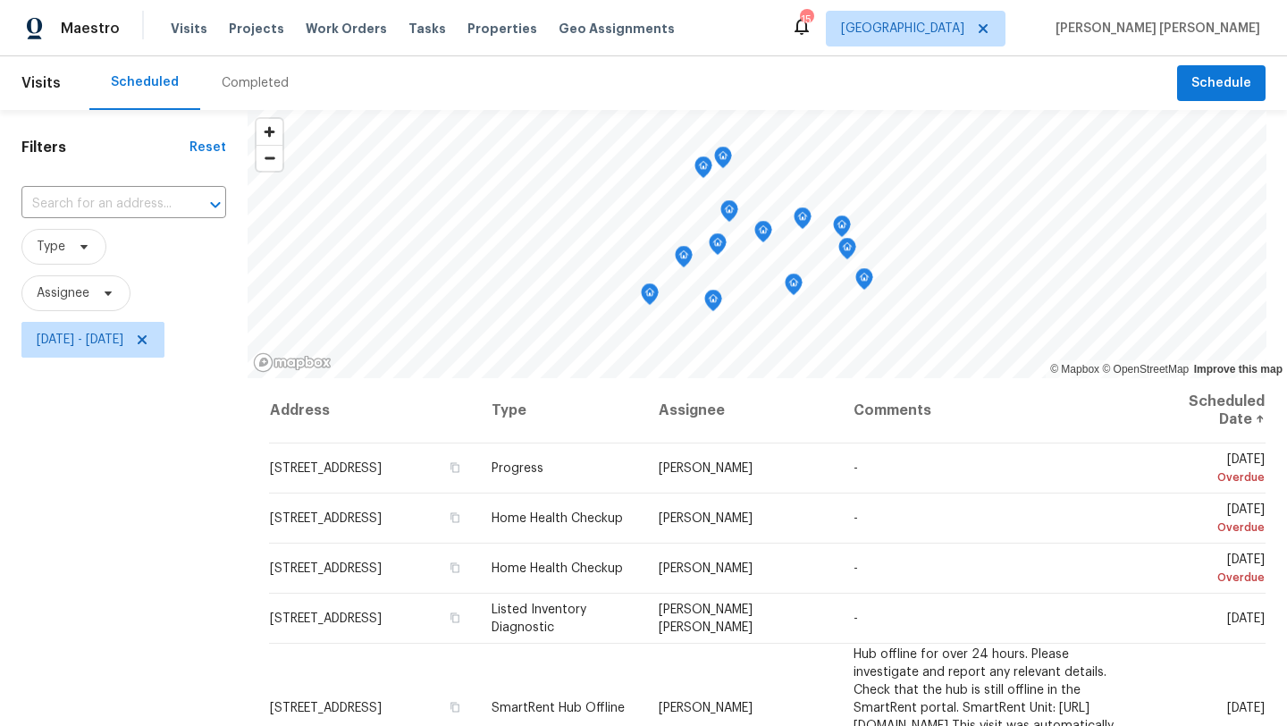
click at [124, 592] on div "Filters Reset ​ Type Assignee Wed, Sep 24 - Tue, Sep 30" at bounding box center [124, 534] width 248 height 849
click at [98, 338] on span "Wed, Sep 24 - Tue, Sep 30" at bounding box center [80, 340] width 87 height 18
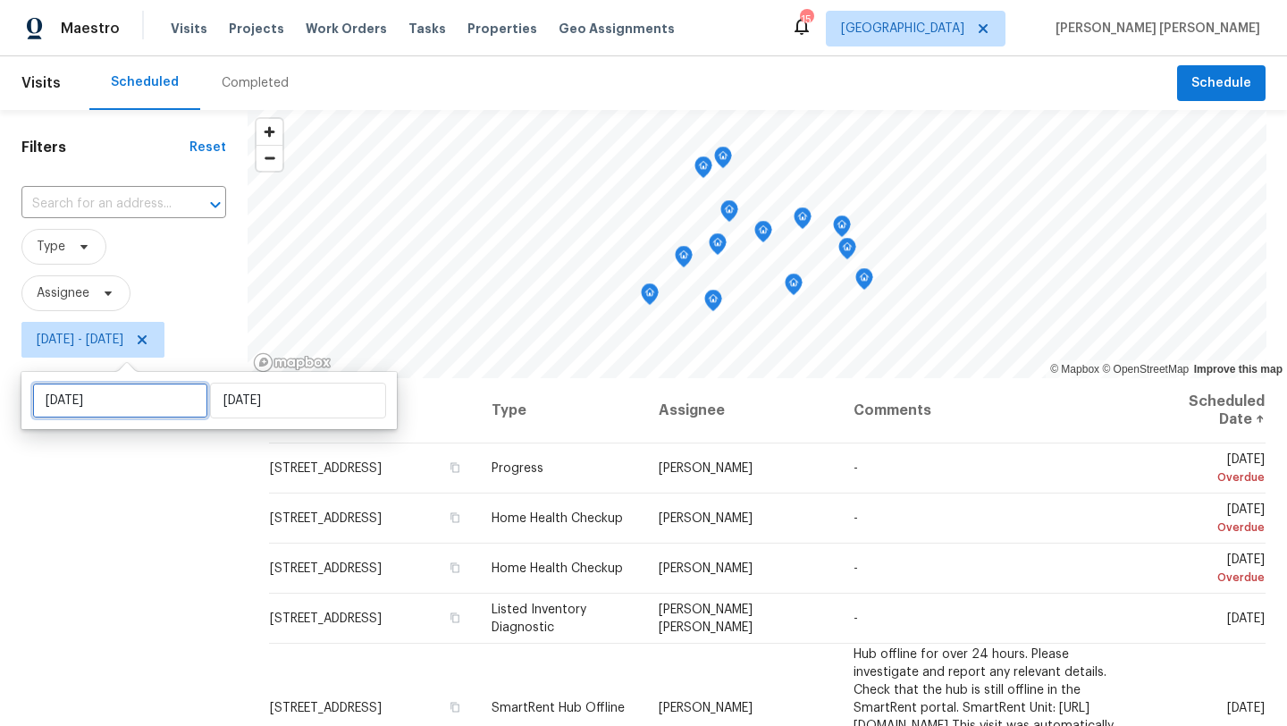
click at [97, 390] on input "Wed, Sep 24" at bounding box center [120, 400] width 176 height 36
select select "8"
select select "2025"
select select "9"
select select "2025"
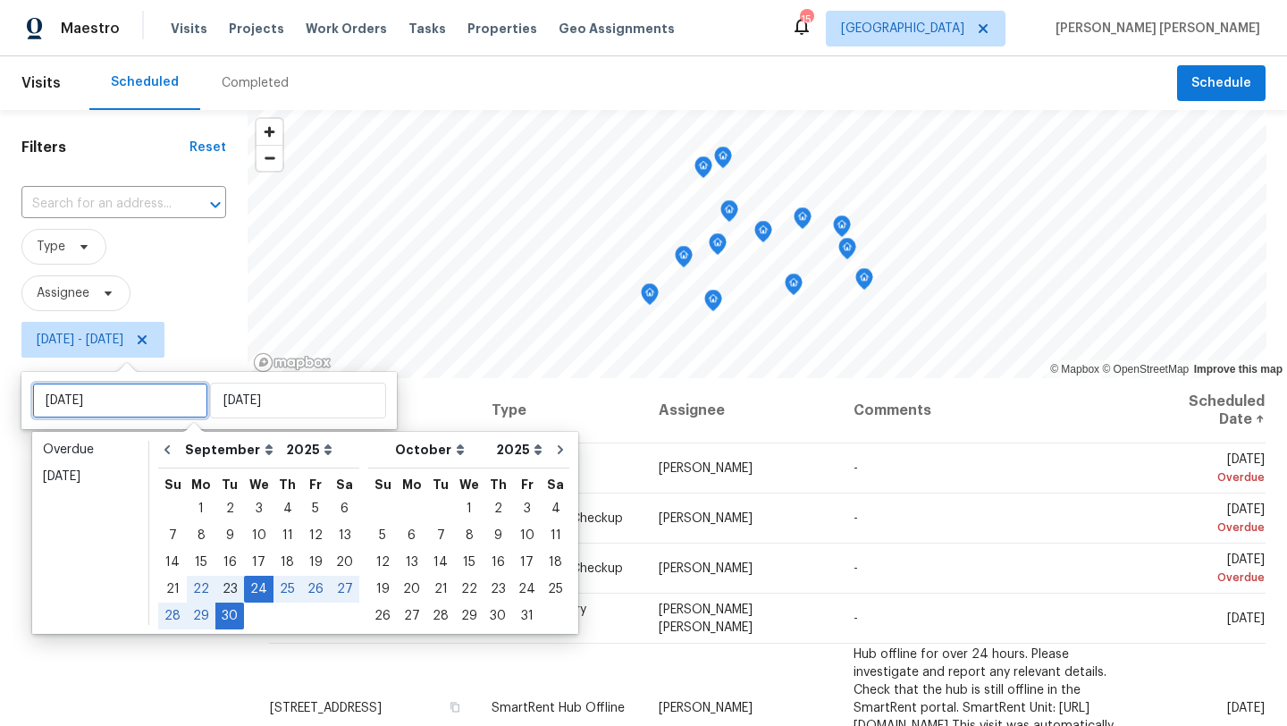
type input "Tue, Sep 23"
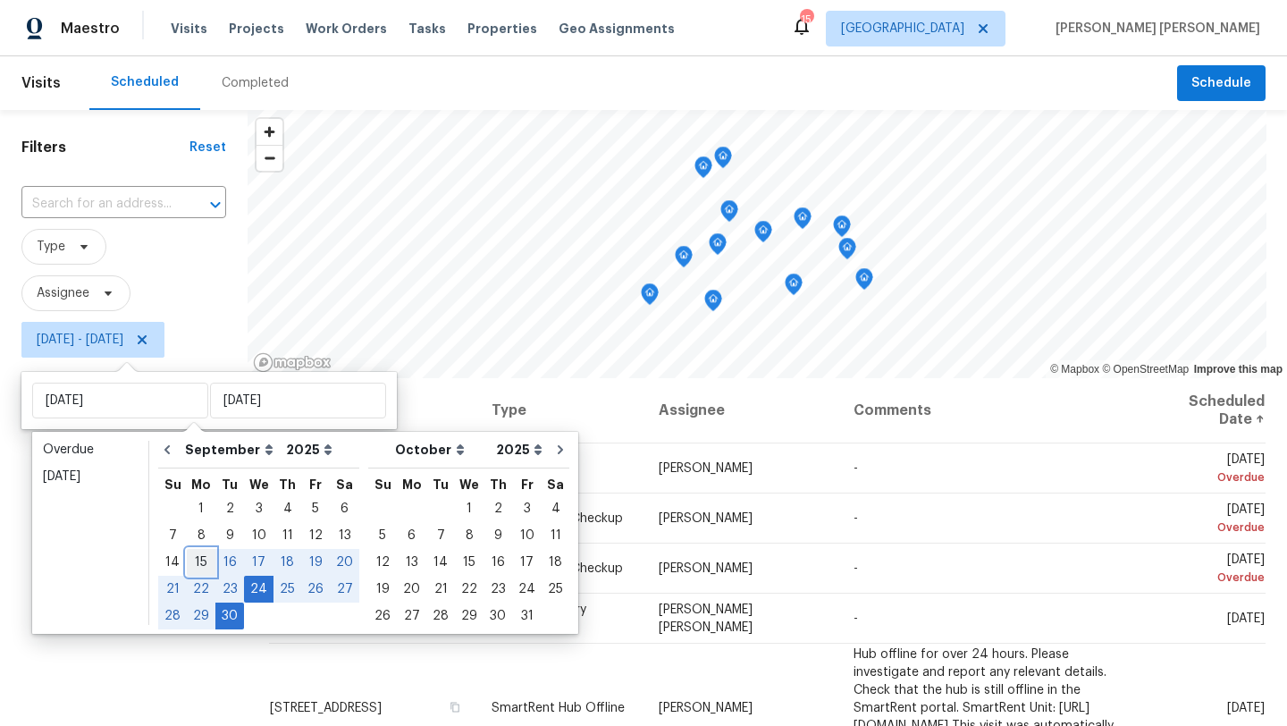
click at [204, 564] on div "15" at bounding box center [201, 562] width 29 height 25
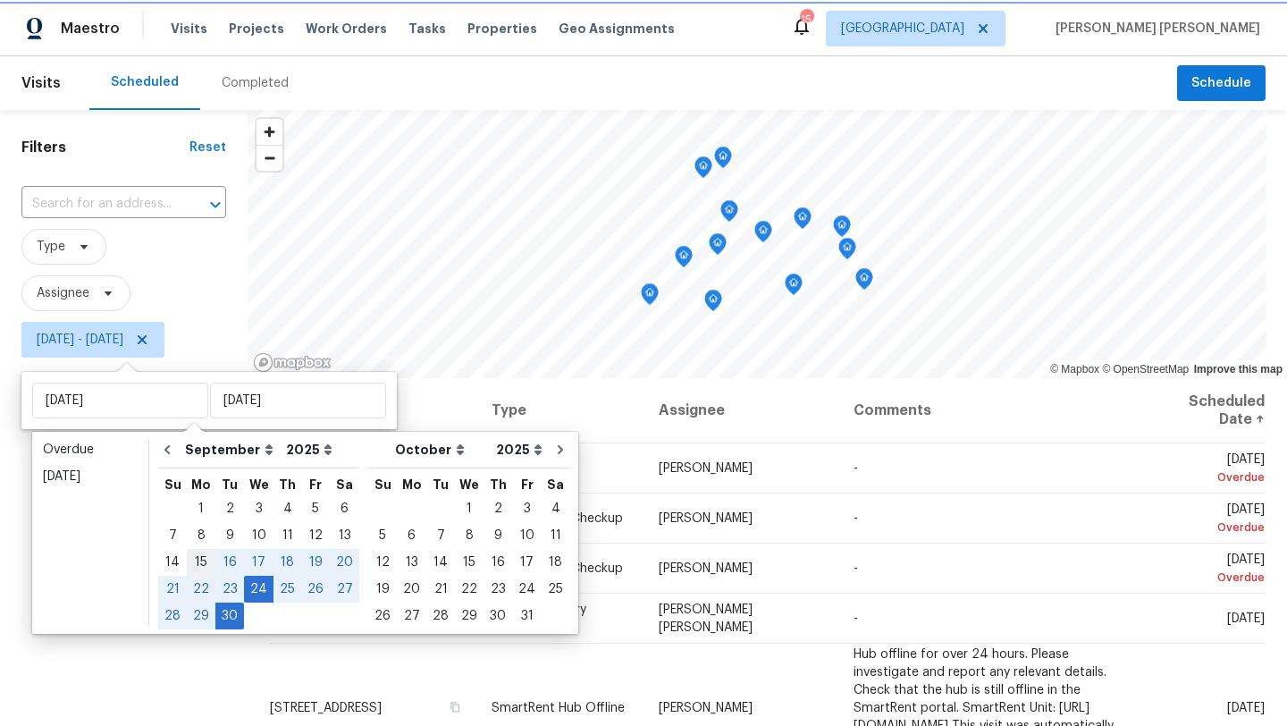
type input "Mon, Sep 15"
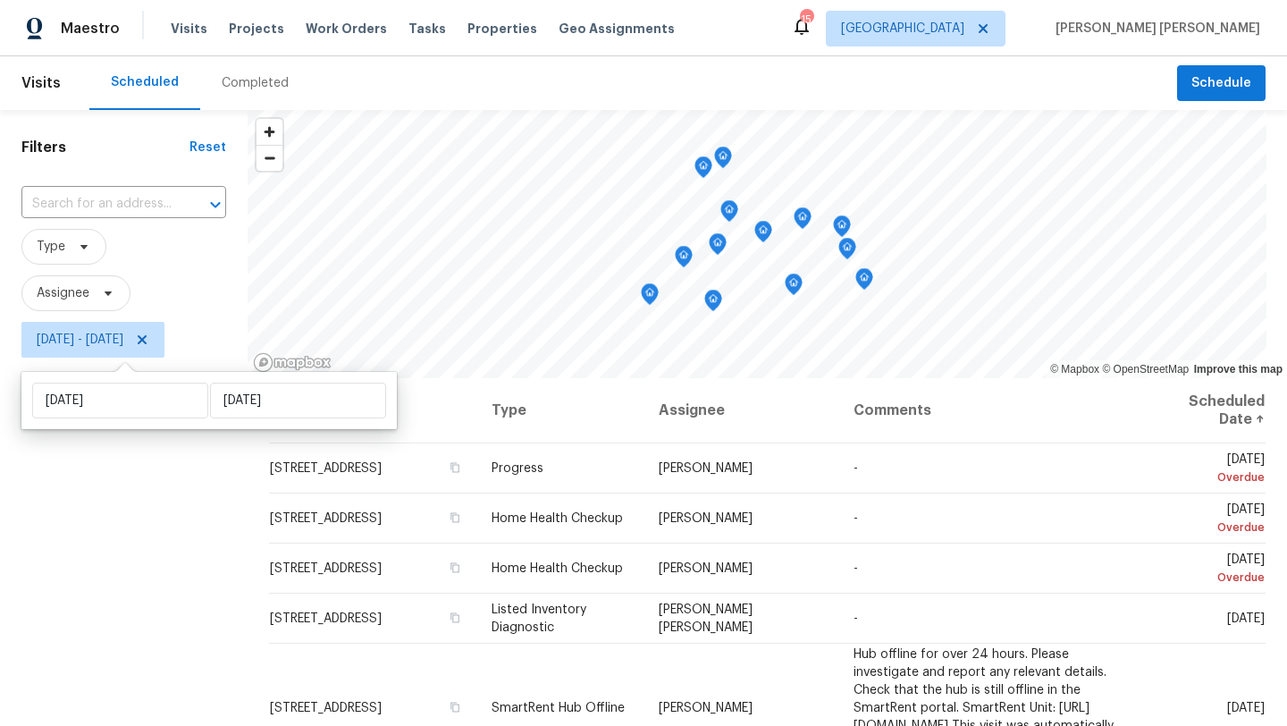
click at [206, 584] on div "Filters Reset ​ Type Assignee Mon, Sep 15 - Tue, Sep 30" at bounding box center [124, 534] width 248 height 849
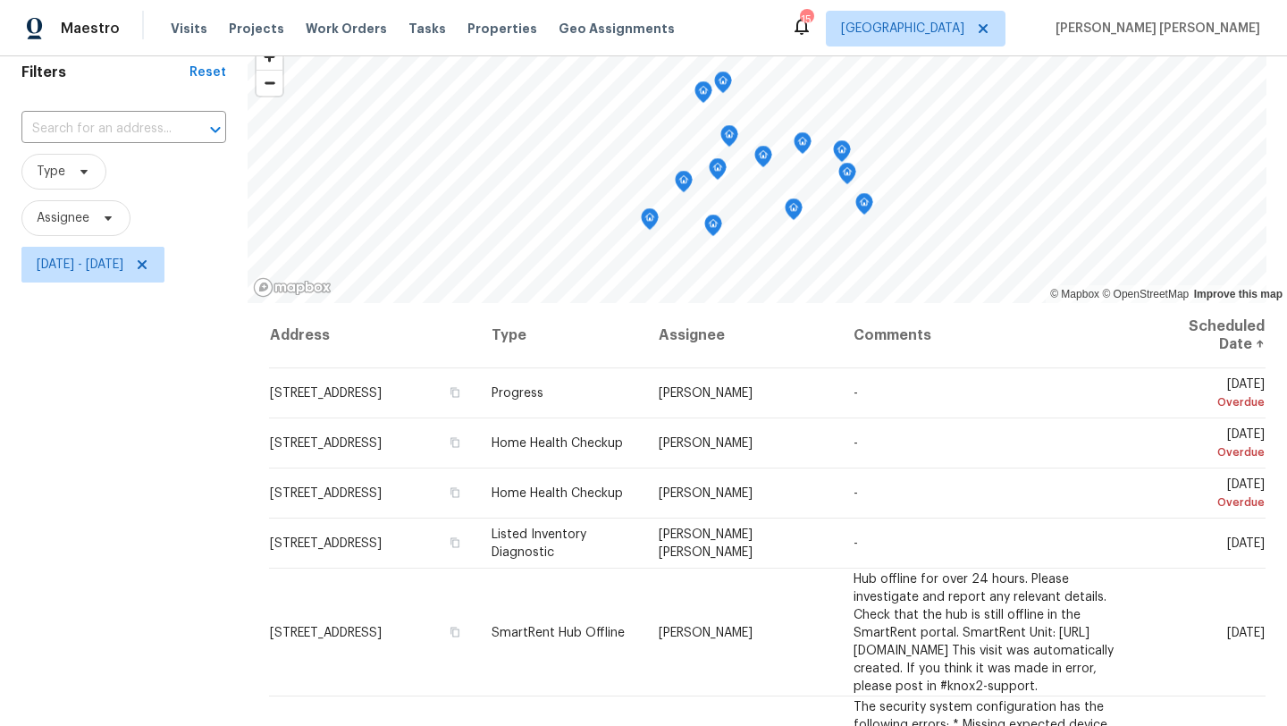
scroll to position [74, 0]
click at [181, 33] on span "Visits" at bounding box center [189, 29] width 37 height 18
click at [96, 218] on span at bounding box center [106, 219] width 20 height 14
type input "jeremy dykes"
click at [189, 272] on div at bounding box center [125, 278] width 208 height 57
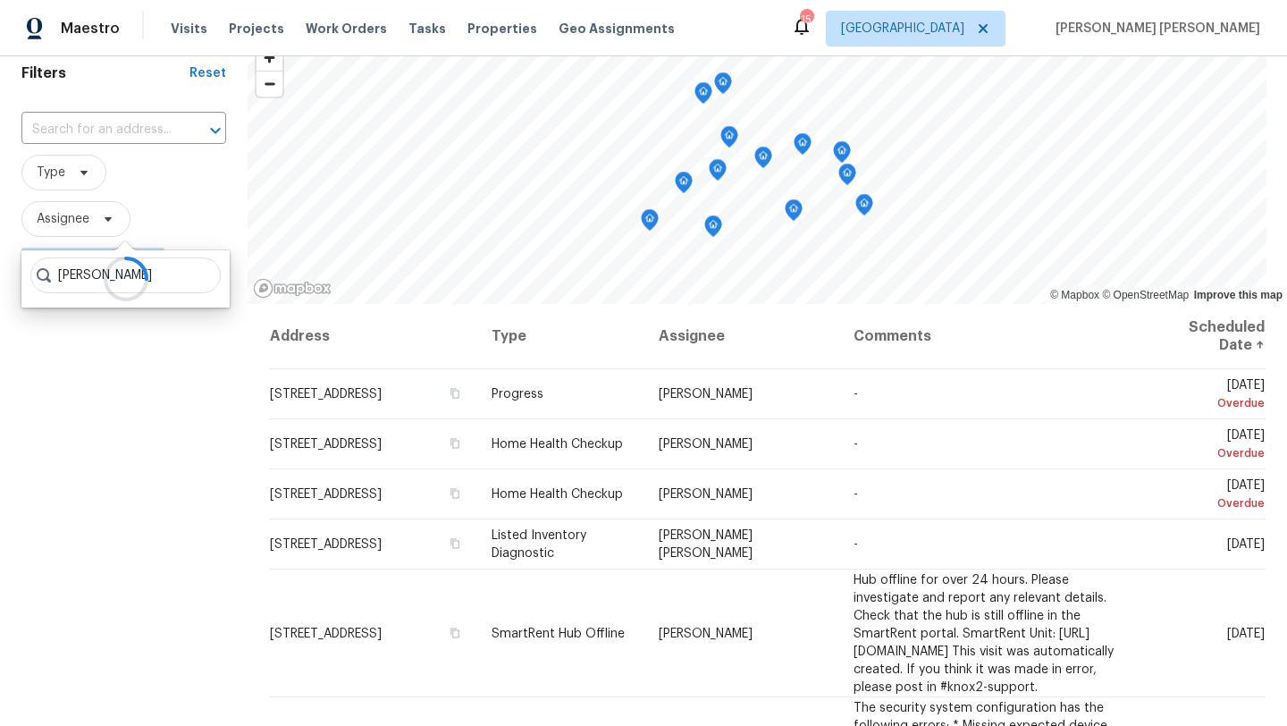
click at [127, 282] on icon at bounding box center [125, 278] width 41 height 41
click at [149, 281] on div at bounding box center [125, 278] width 208 height 57
click at [186, 407] on div "Filters Reset ​ Type Assignee Mon, Sep 15 - Tue, Sep 30" at bounding box center [124, 460] width 248 height 849
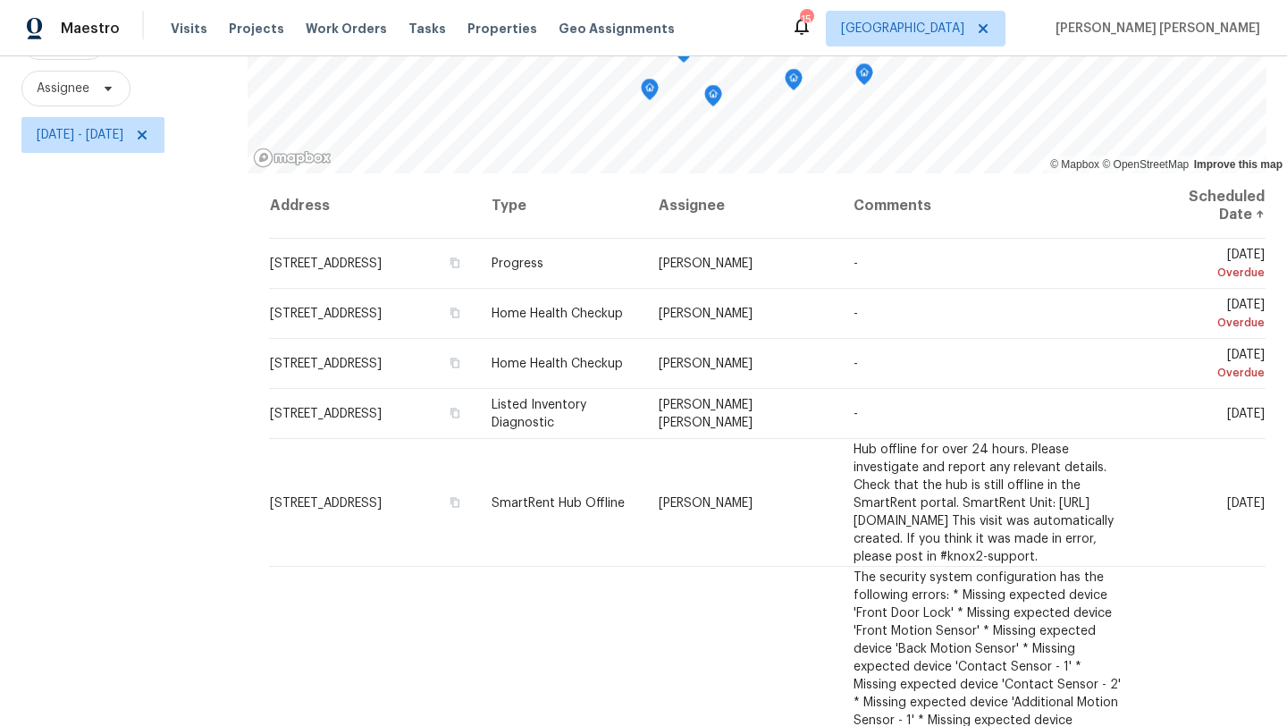
scroll to position [207, 0]
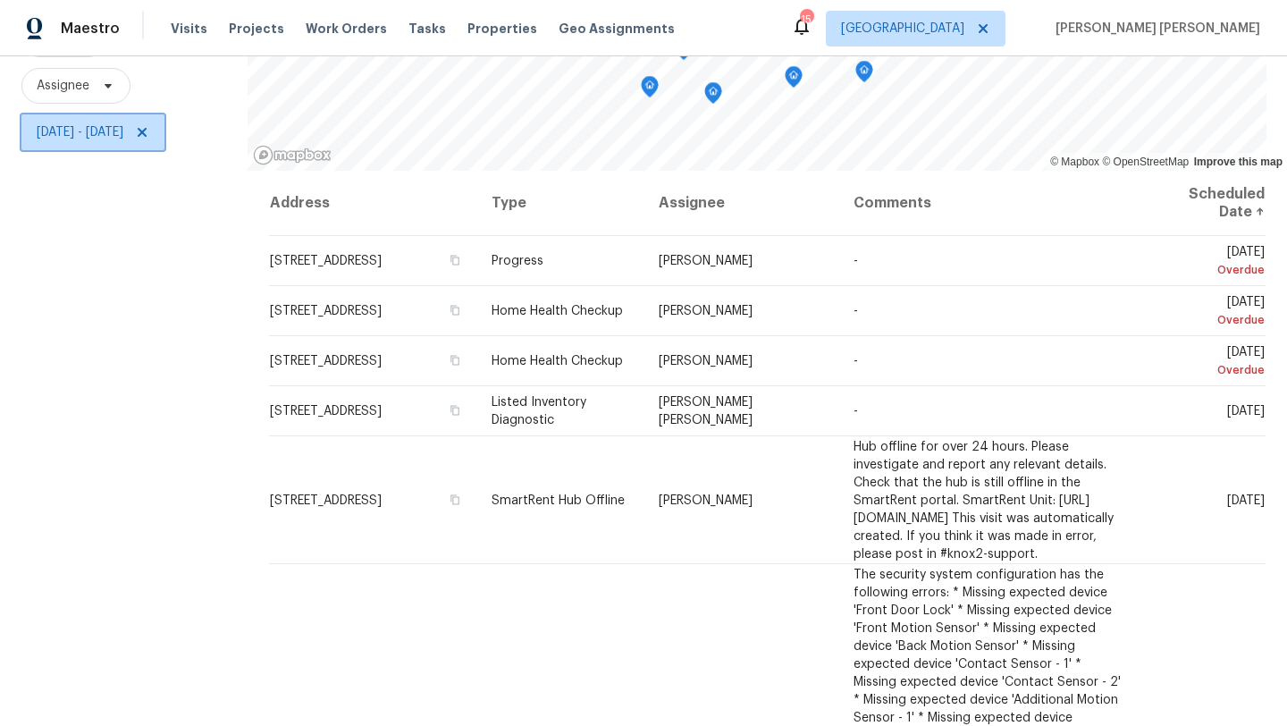
click at [149, 137] on icon at bounding box center [142, 132] width 14 height 14
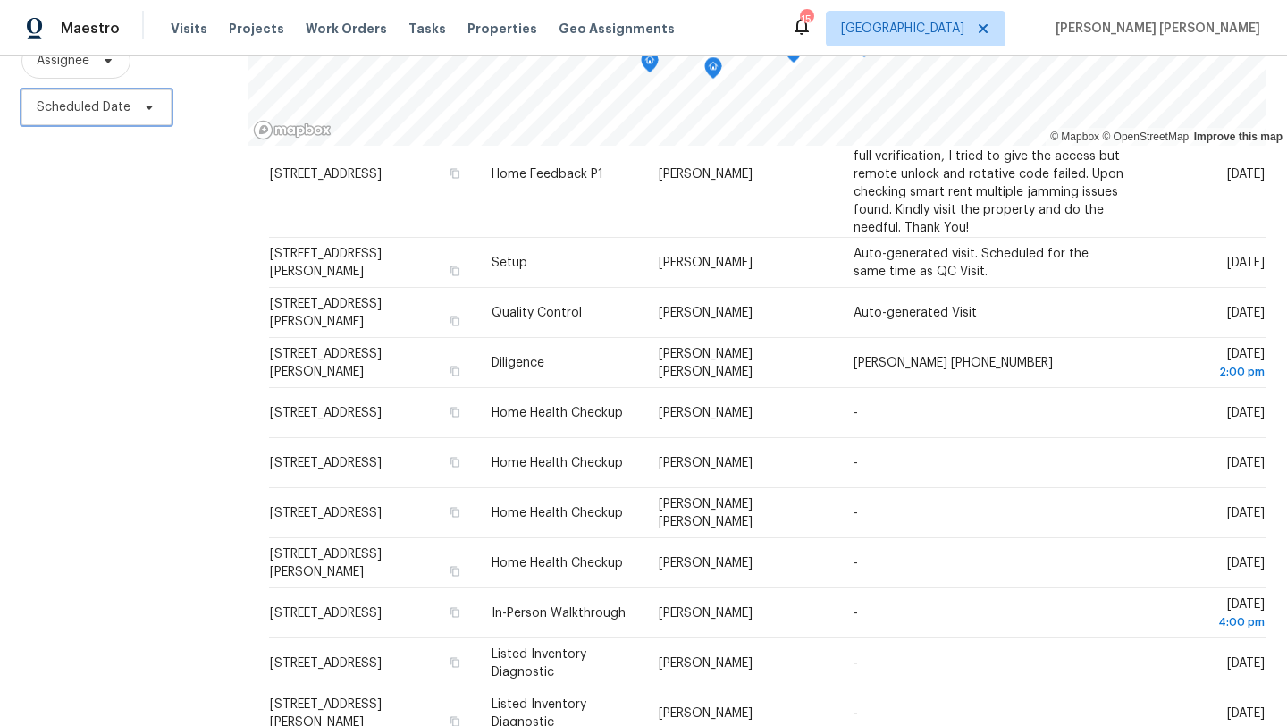
scroll to position [893, 0]
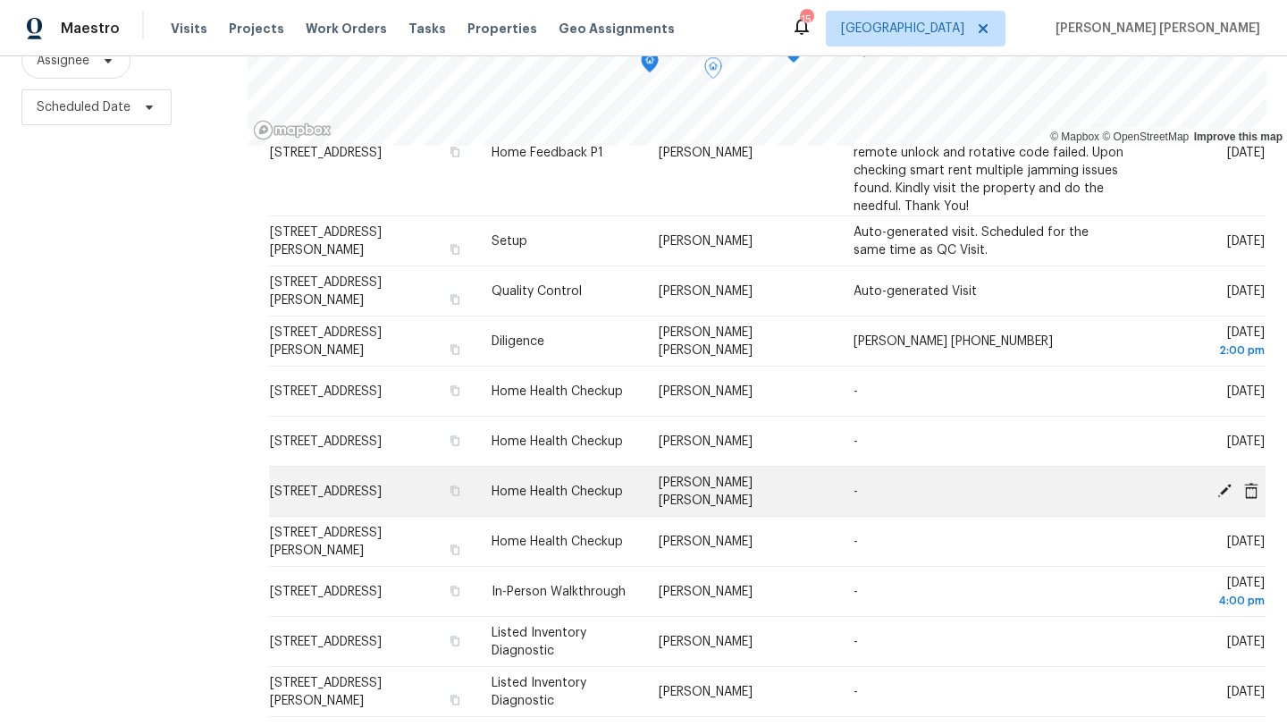
click at [1226, 491] on icon at bounding box center [1224, 490] width 16 height 16
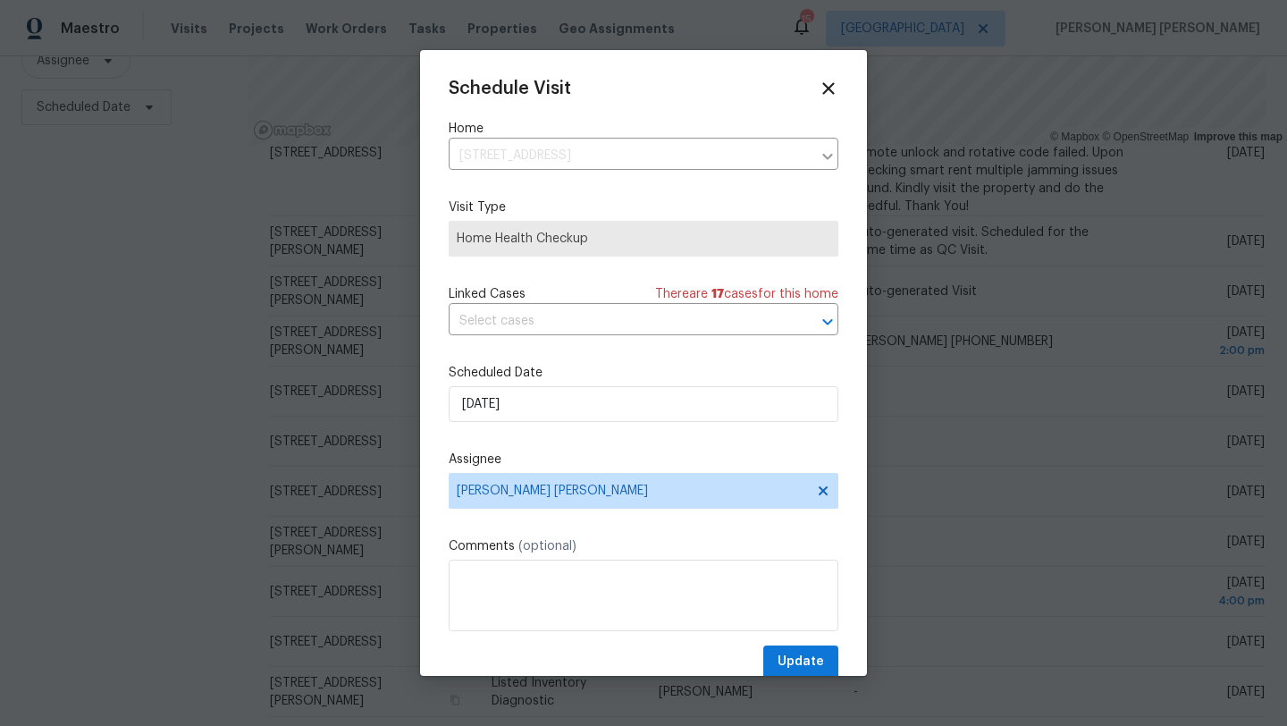
click at [608, 240] on span "Home Health Checkup" at bounding box center [644, 239] width 374 height 18
click at [827, 86] on icon at bounding box center [828, 88] width 13 height 13
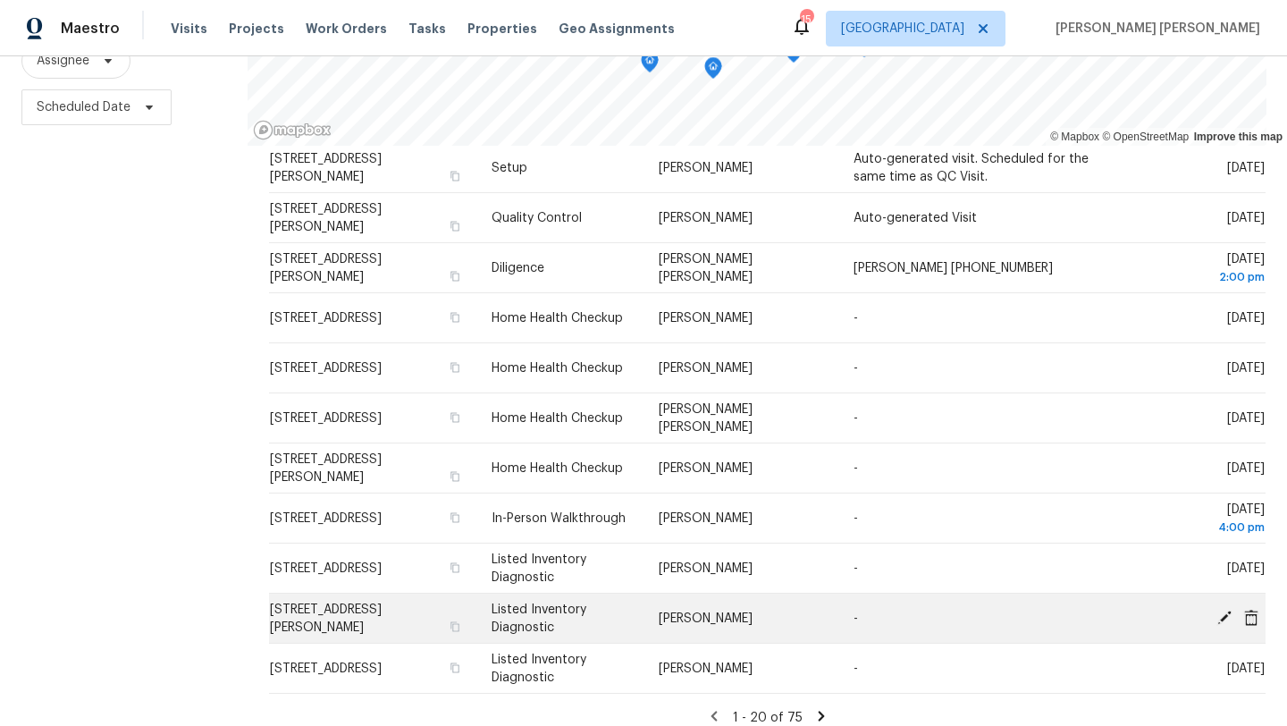
scroll to position [980, 0]
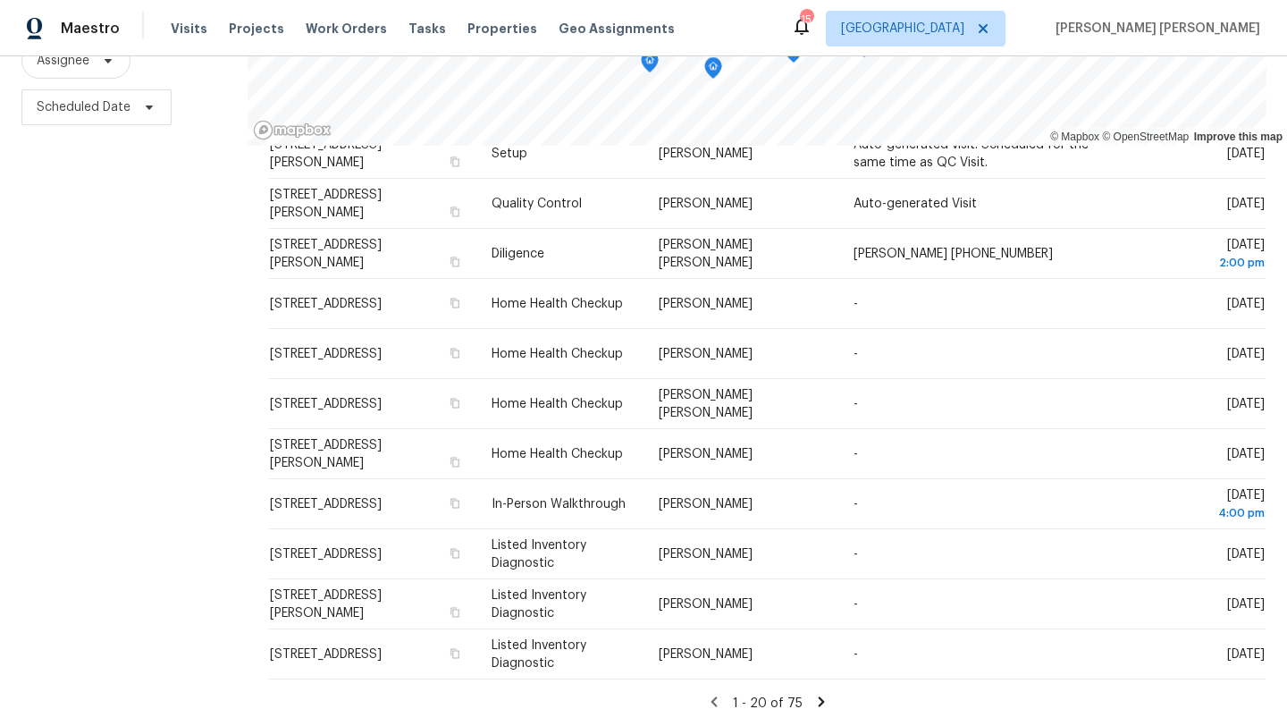
click at [819, 702] on icon at bounding box center [821, 701] width 6 height 10
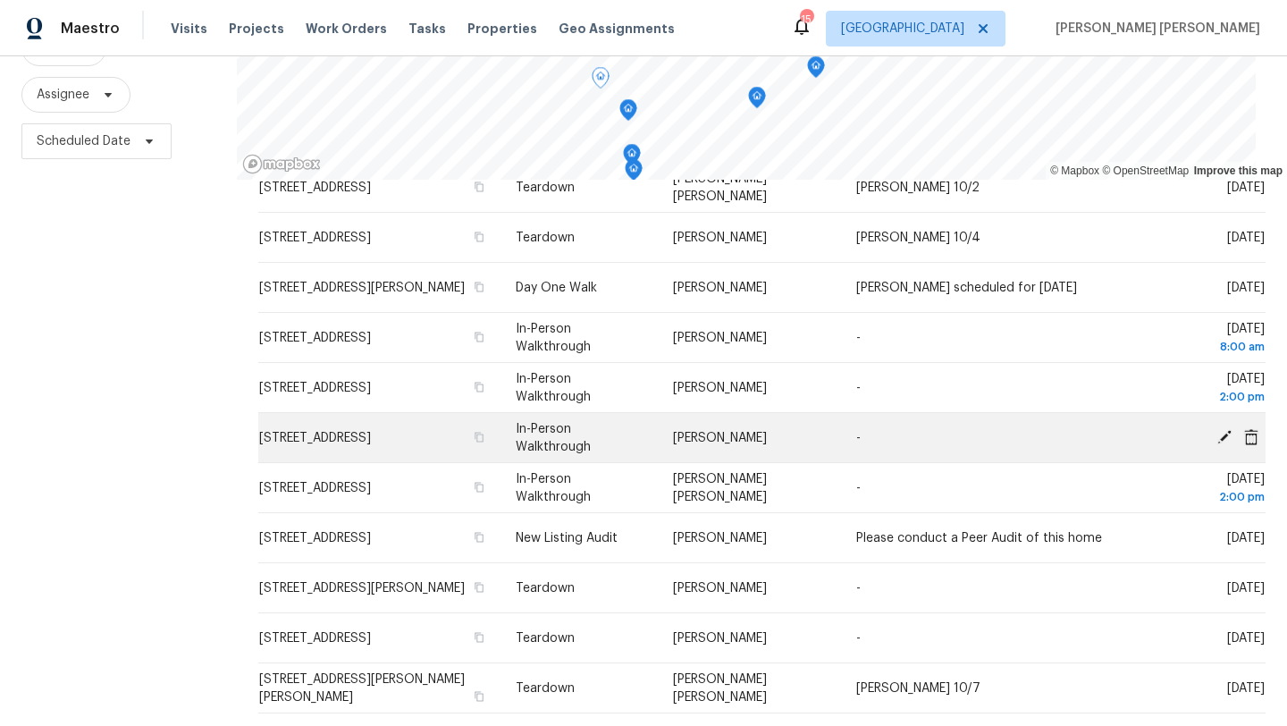
scroll to position [232, 0]
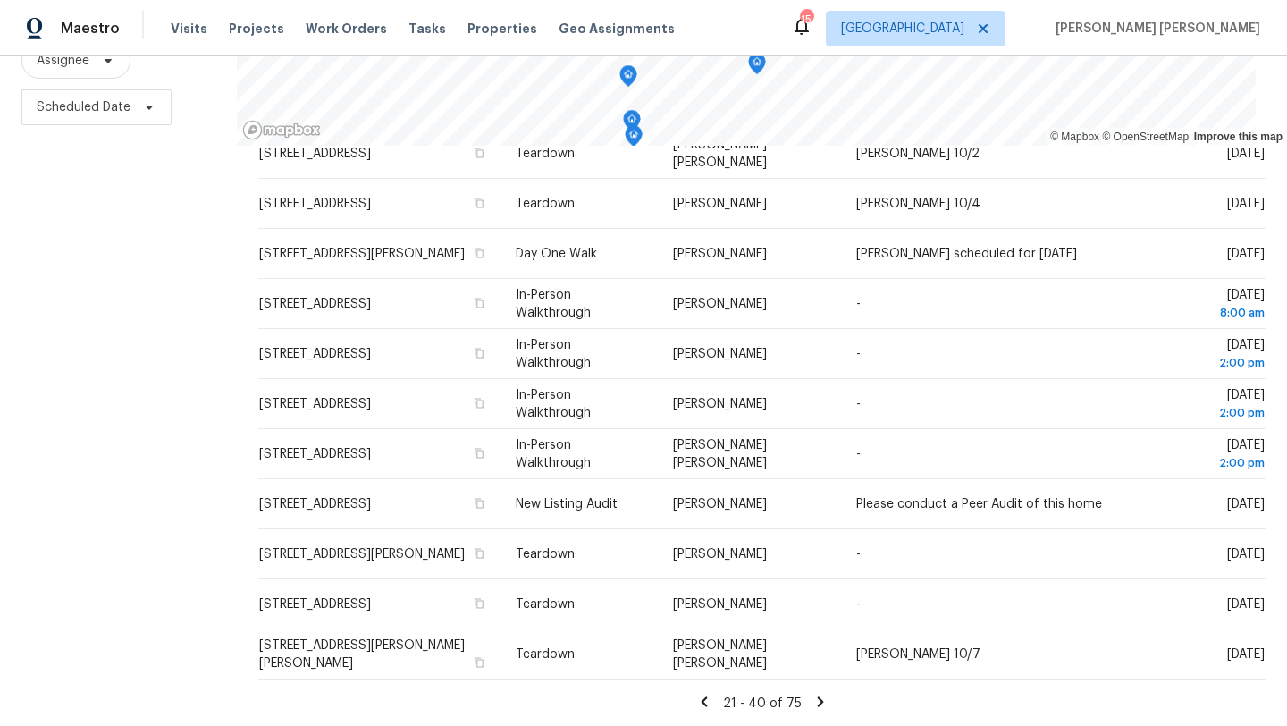
click at [822, 701] on icon at bounding box center [820, 701] width 6 height 10
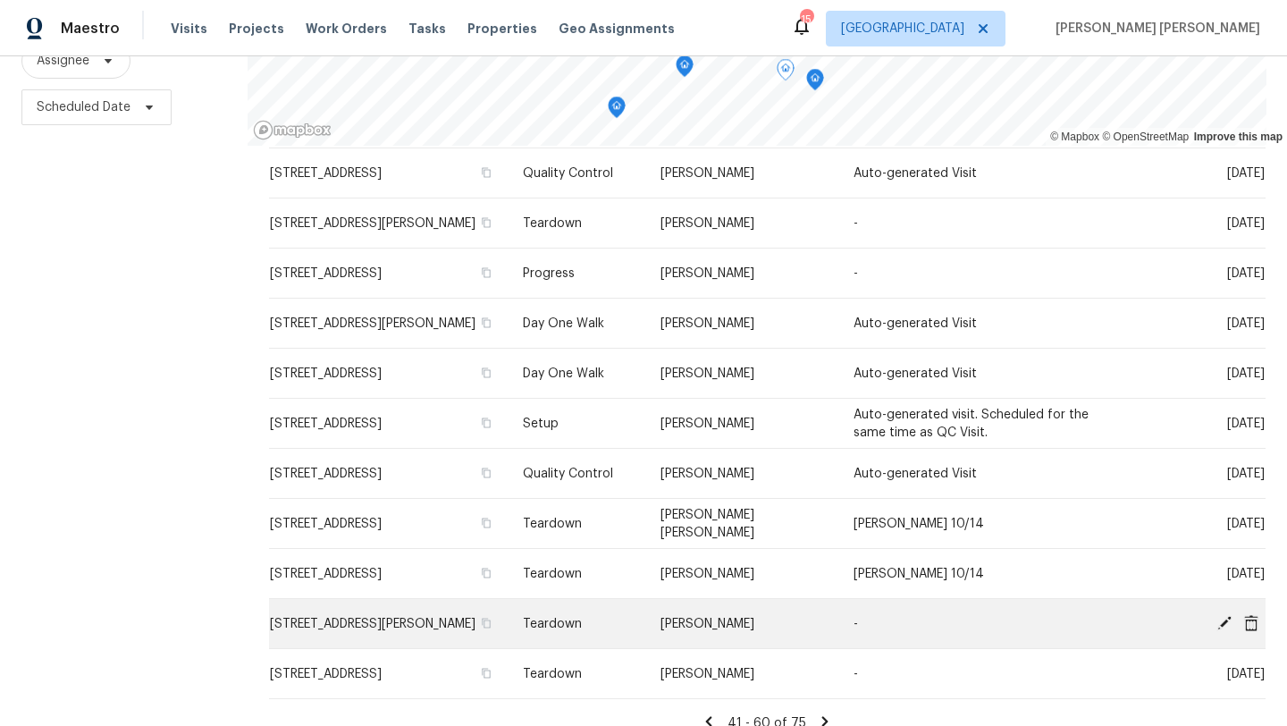
scroll to position [539, 0]
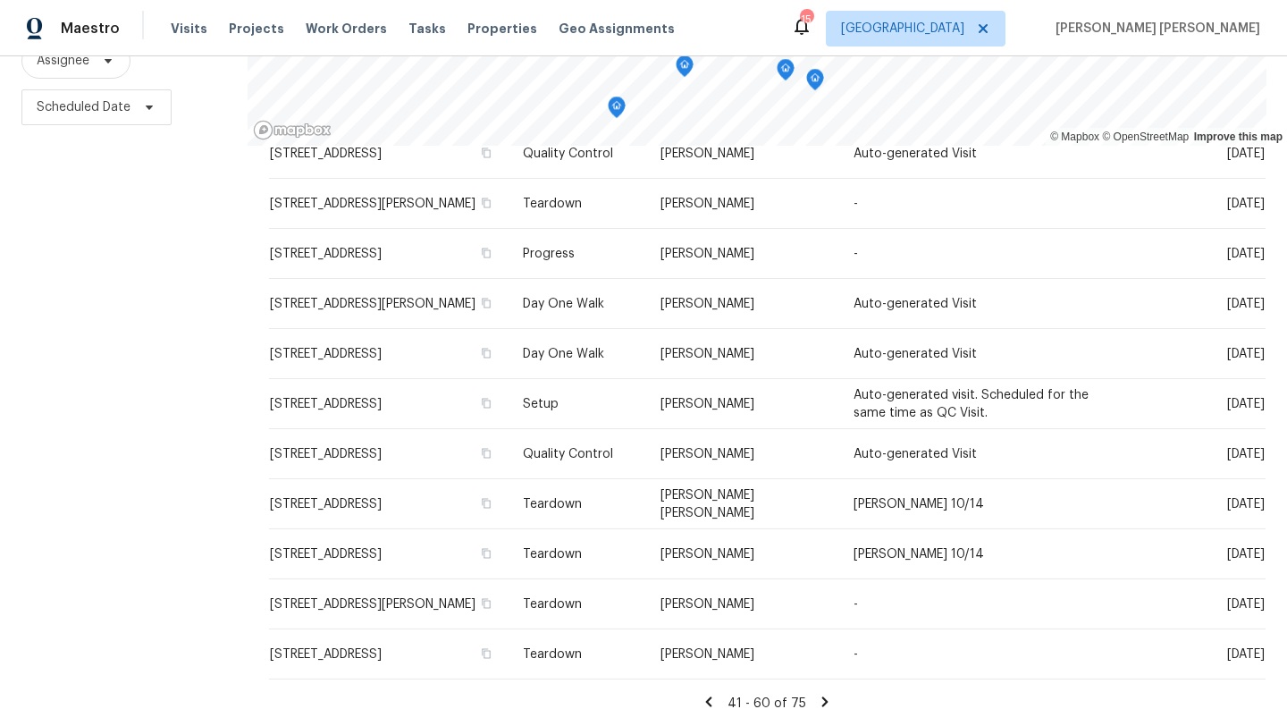
click at [826, 701] on icon at bounding box center [825, 701] width 6 height 10
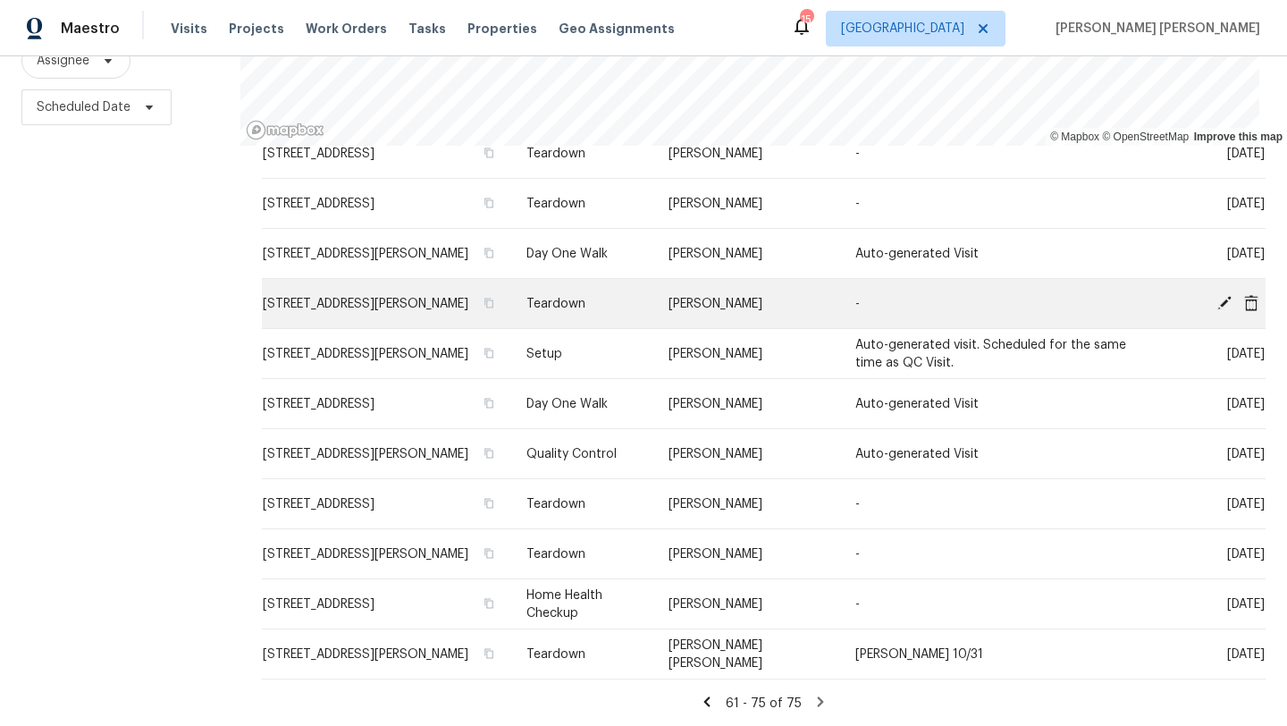
scroll to position [232, 0]
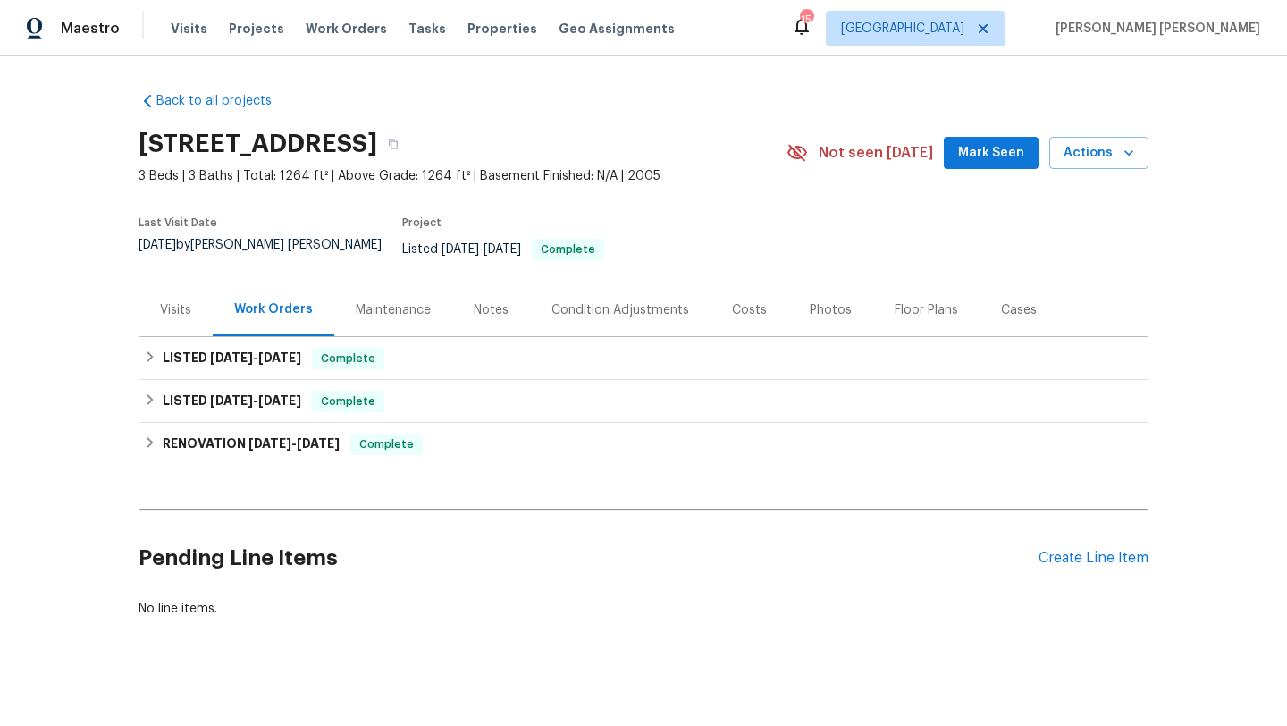
click at [173, 301] on div "Visits" at bounding box center [175, 310] width 31 height 18
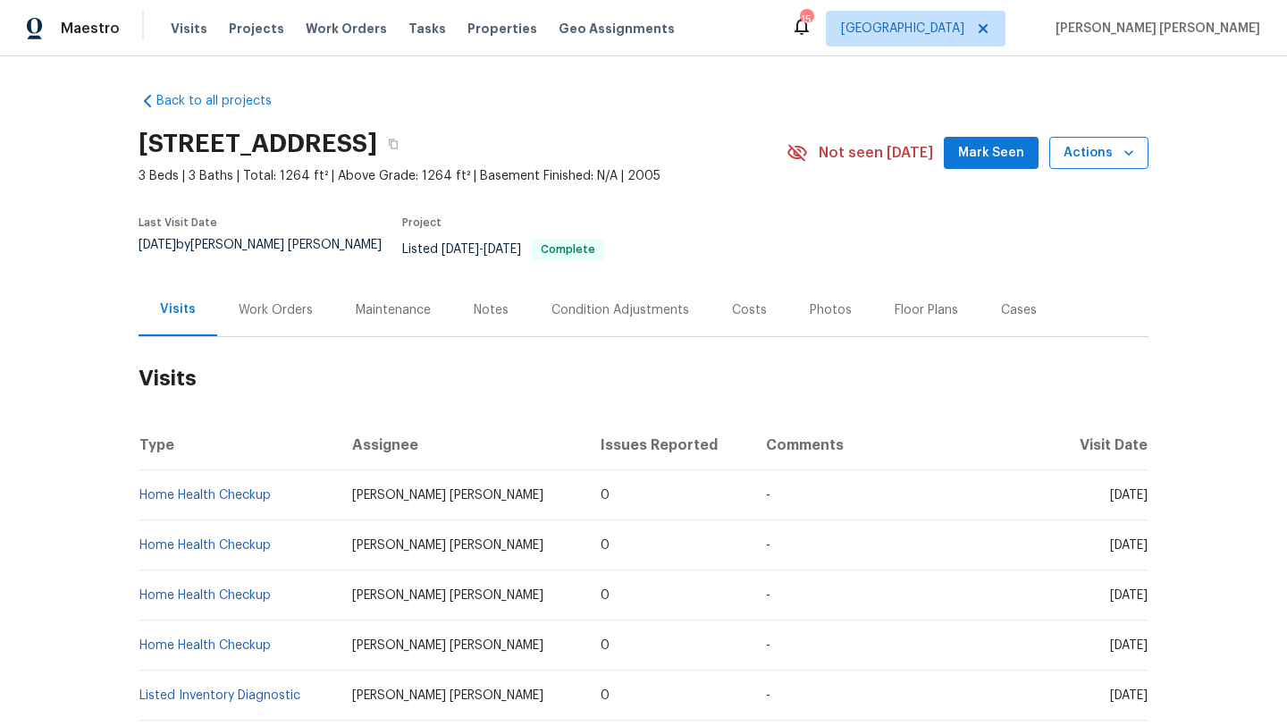
click at [1116, 157] on span "Actions" at bounding box center [1098, 153] width 71 height 22
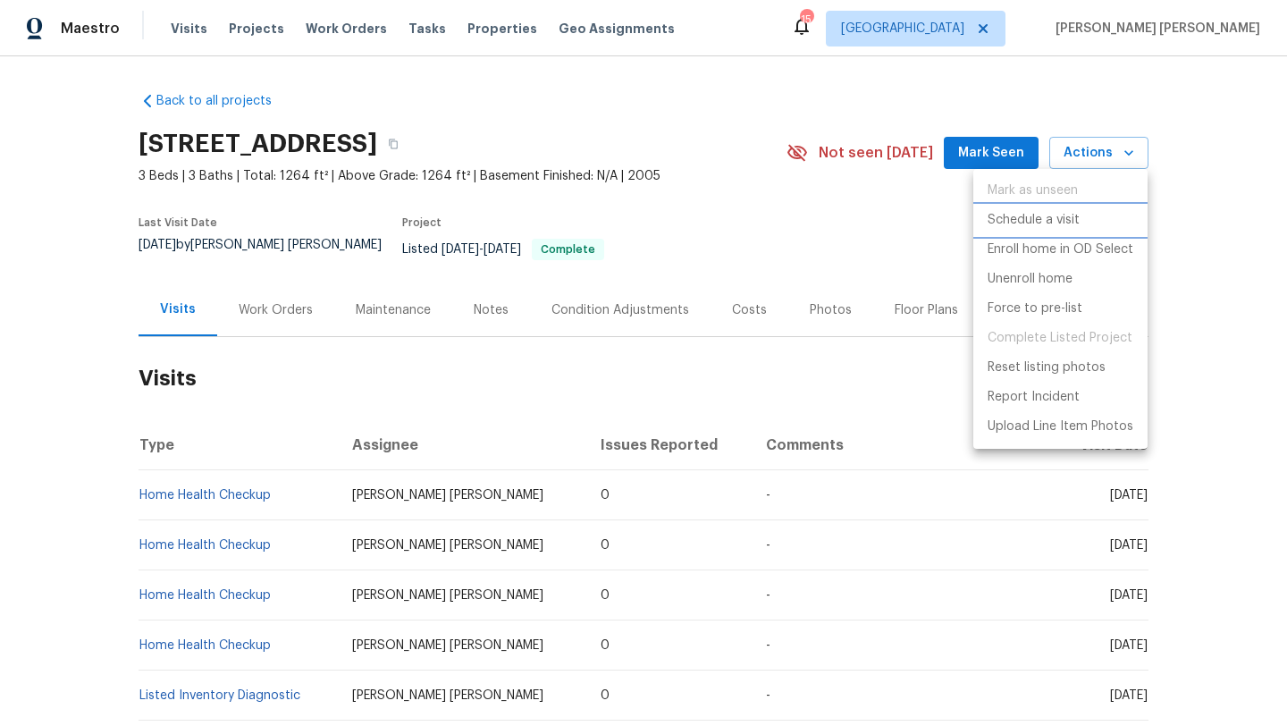
click at [1070, 219] on p "Schedule a visit" at bounding box center [1033, 220] width 92 height 19
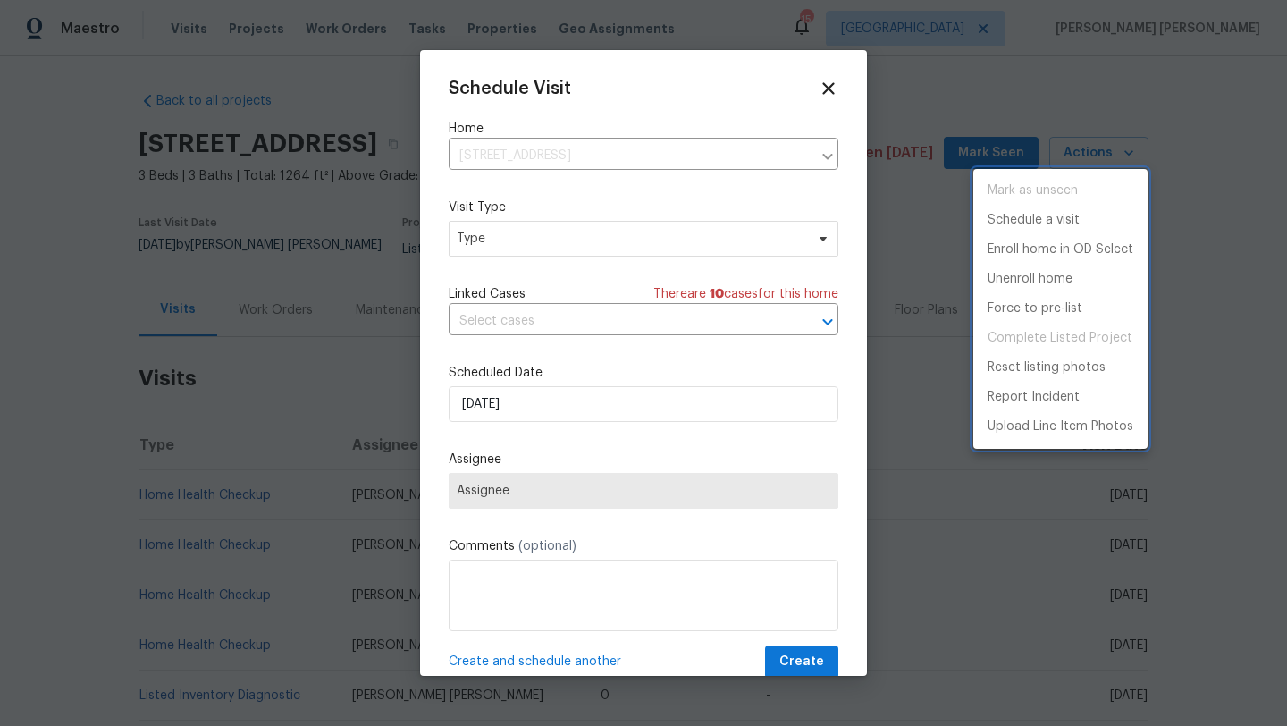
click at [499, 249] on div at bounding box center [643, 363] width 1287 height 726
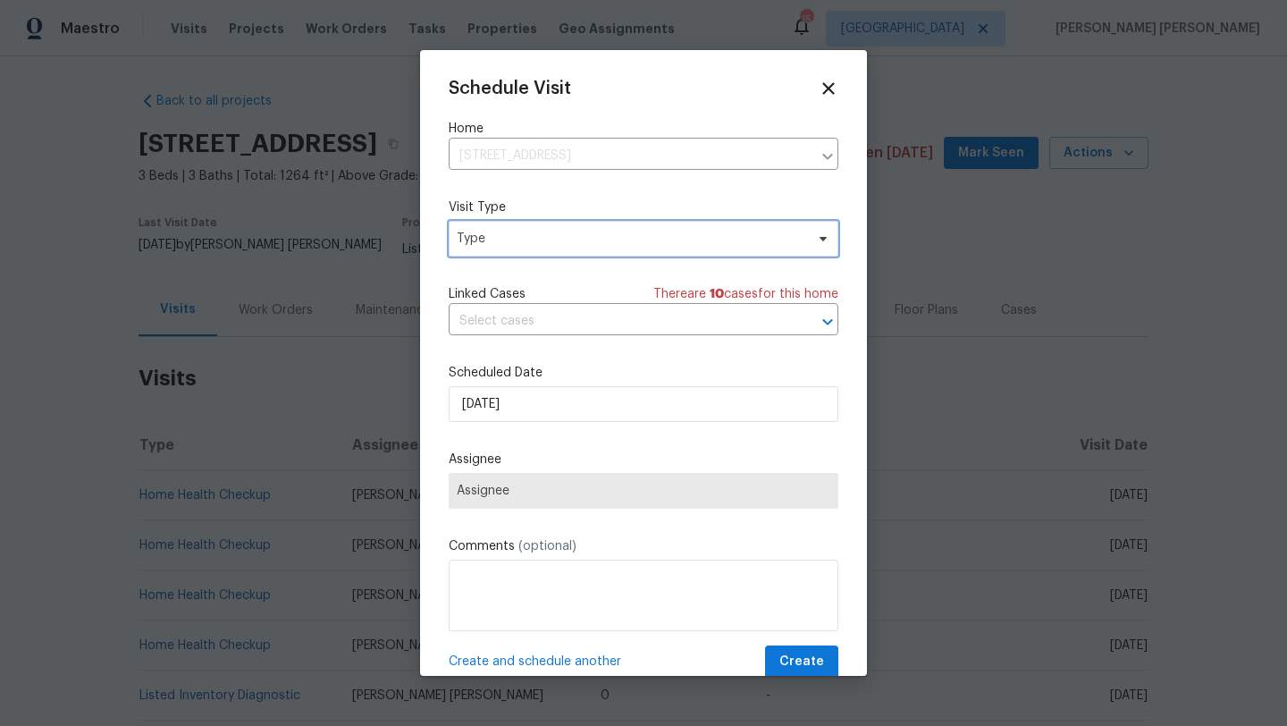
click at [499, 249] on span "Type" at bounding box center [644, 239] width 390 height 36
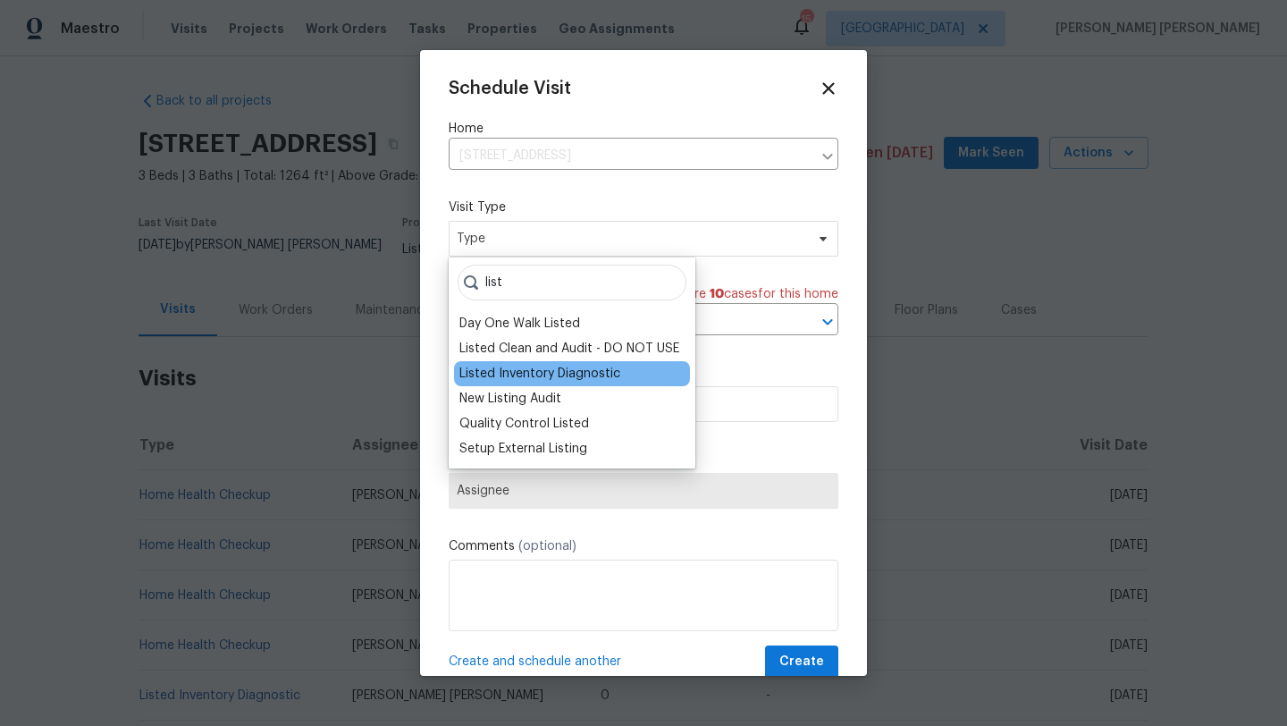
type input "list"
click at [544, 373] on div "Listed Inventory Diagnostic" at bounding box center [539, 374] width 161 height 18
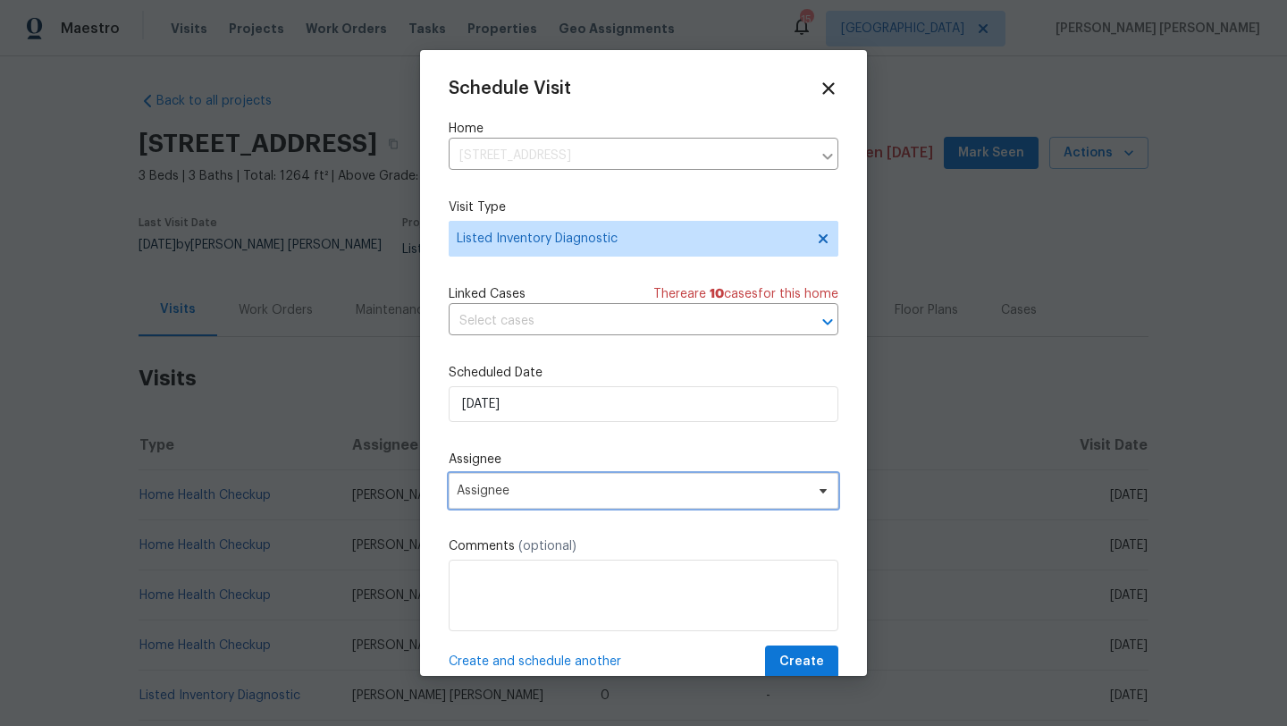
click at [524, 497] on span "Assignee" at bounding box center [632, 490] width 350 height 14
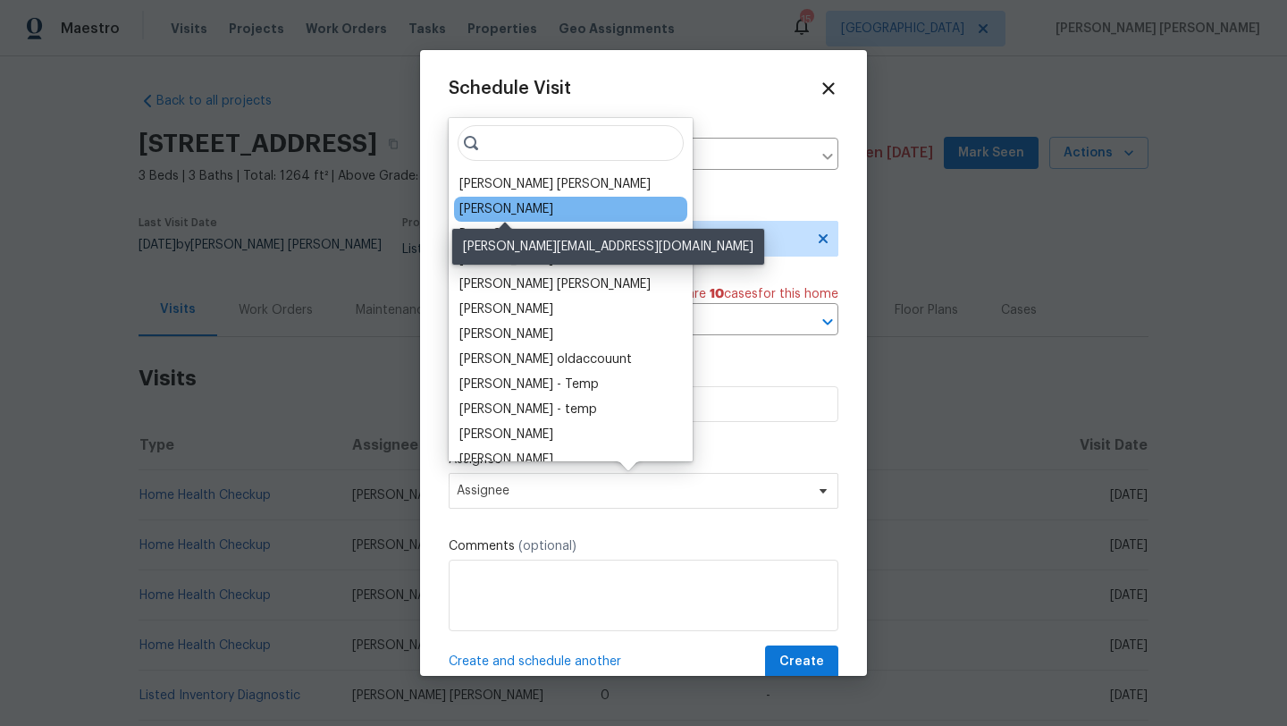
click at [535, 200] on div "Vigneshwaran B" at bounding box center [506, 209] width 94 height 18
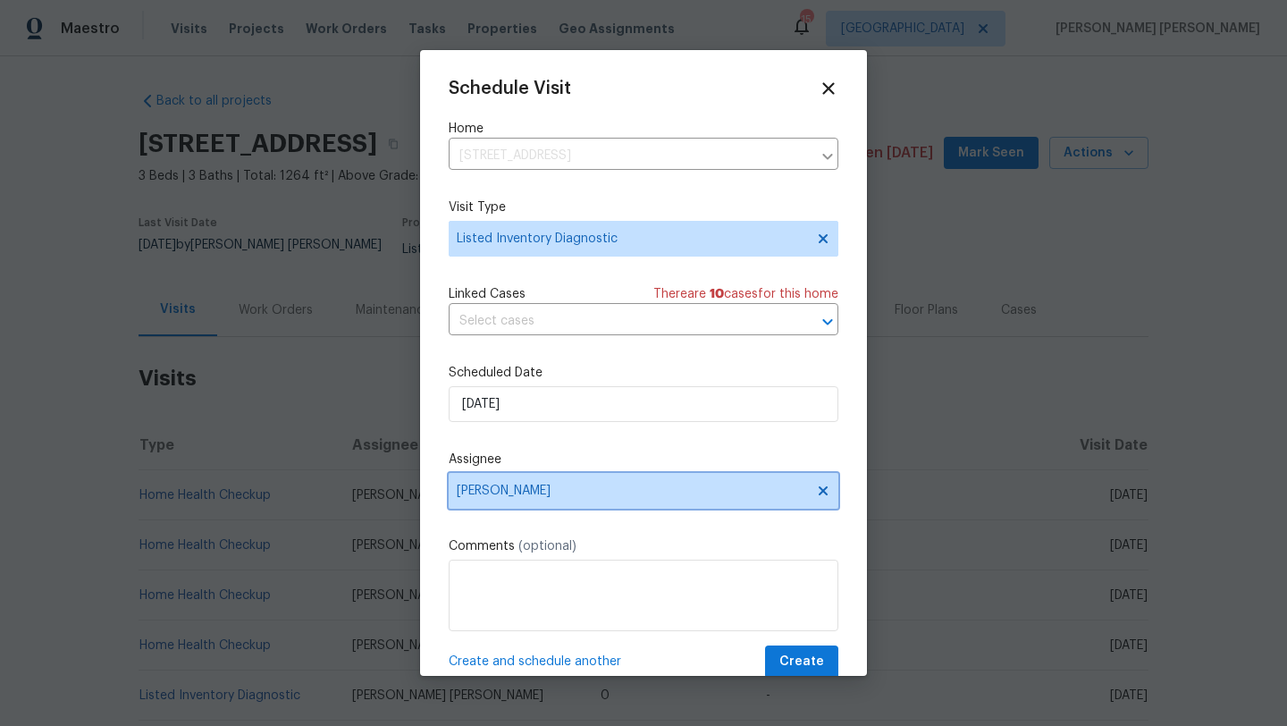
click at [510, 508] on span "Vigneshwaran B" at bounding box center [644, 491] width 390 height 36
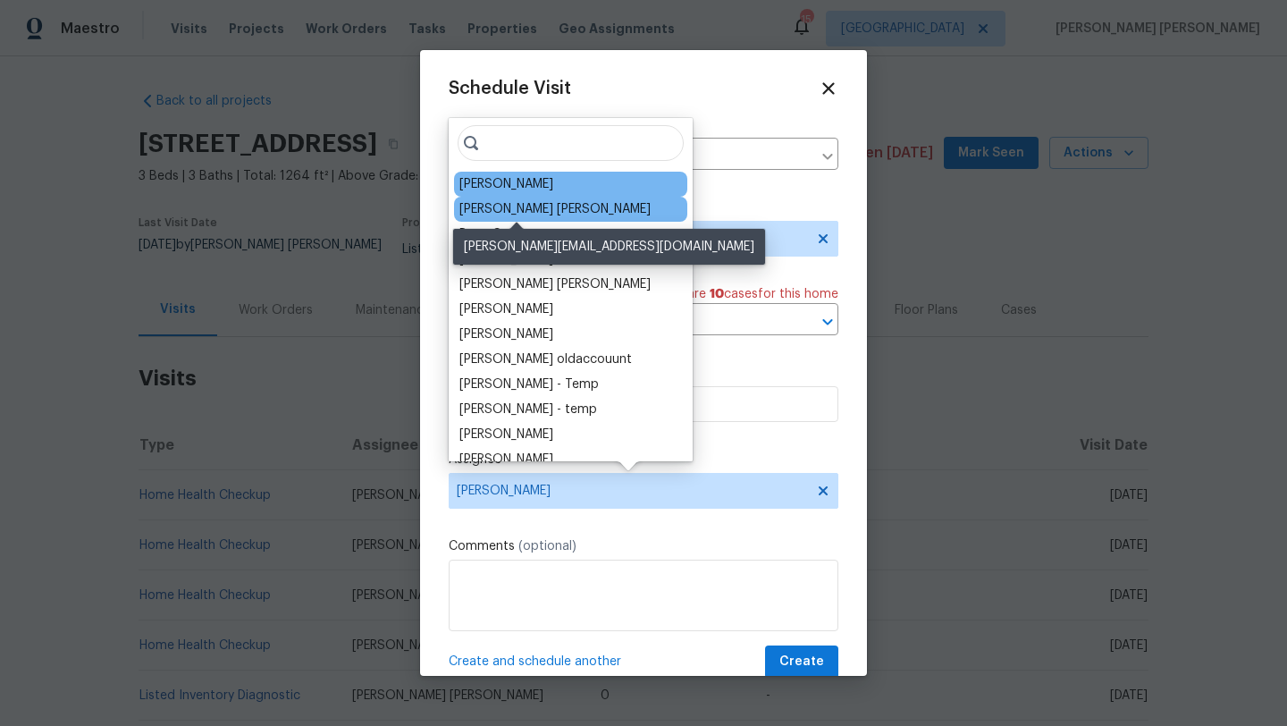
click at [523, 211] on div "[PERSON_NAME] [PERSON_NAME]" at bounding box center [554, 209] width 191 height 18
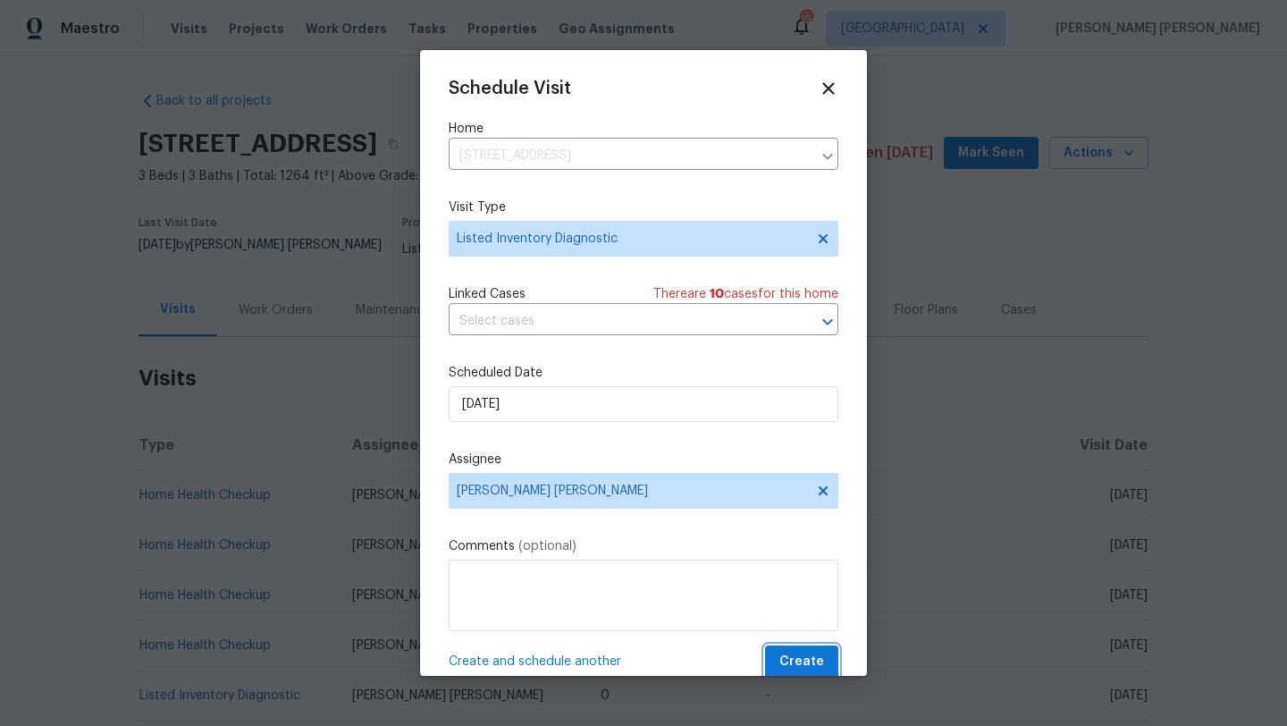
click at [824, 668] on button "Create" at bounding box center [801, 661] width 73 height 33
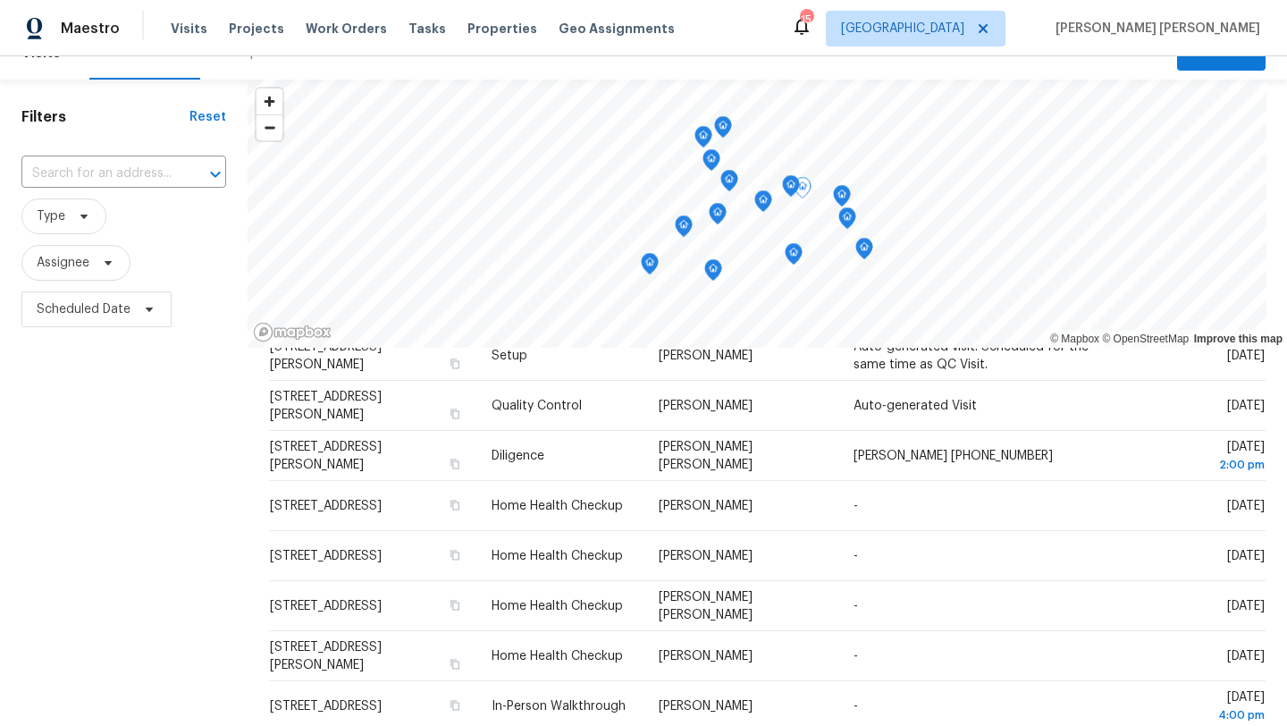
scroll to position [33, 0]
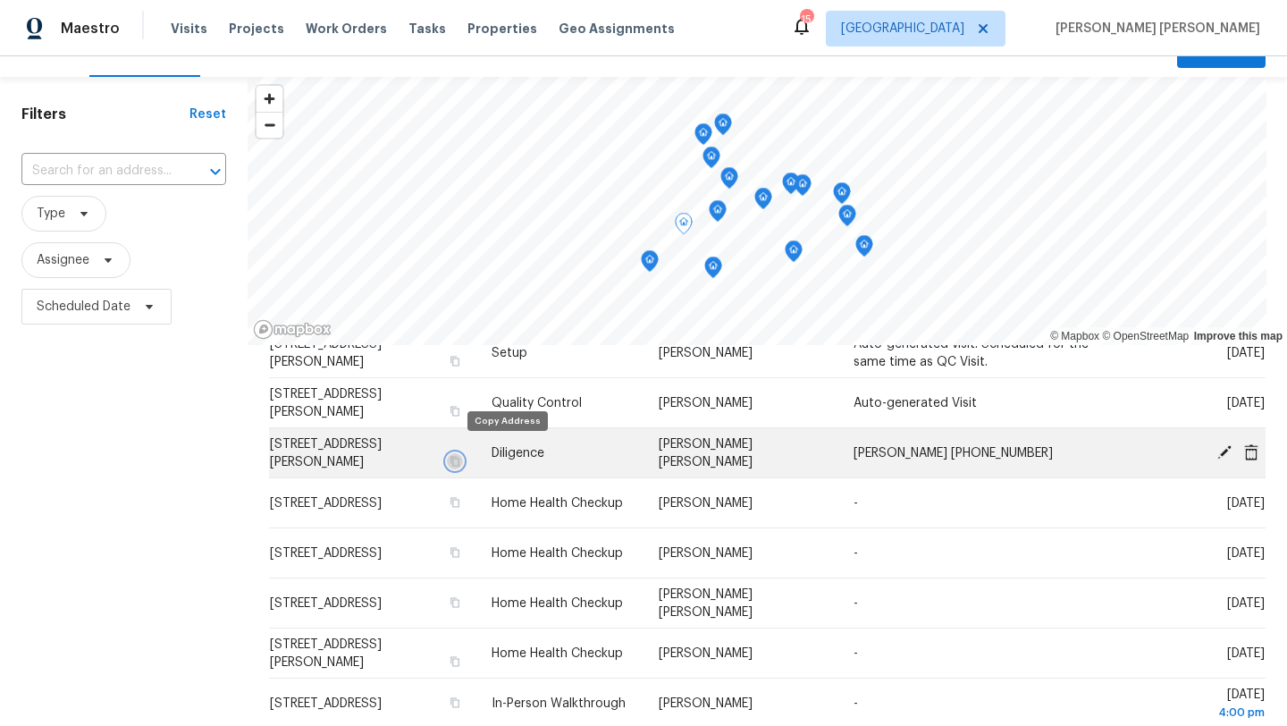
click at [460, 456] on icon "button" at bounding box center [454, 461] width 11 height 11
click at [382, 456] on span "[STREET_ADDRESS][PERSON_NAME]" at bounding box center [326, 453] width 112 height 30
